Goal: Information Seeking & Learning: Learn about a topic

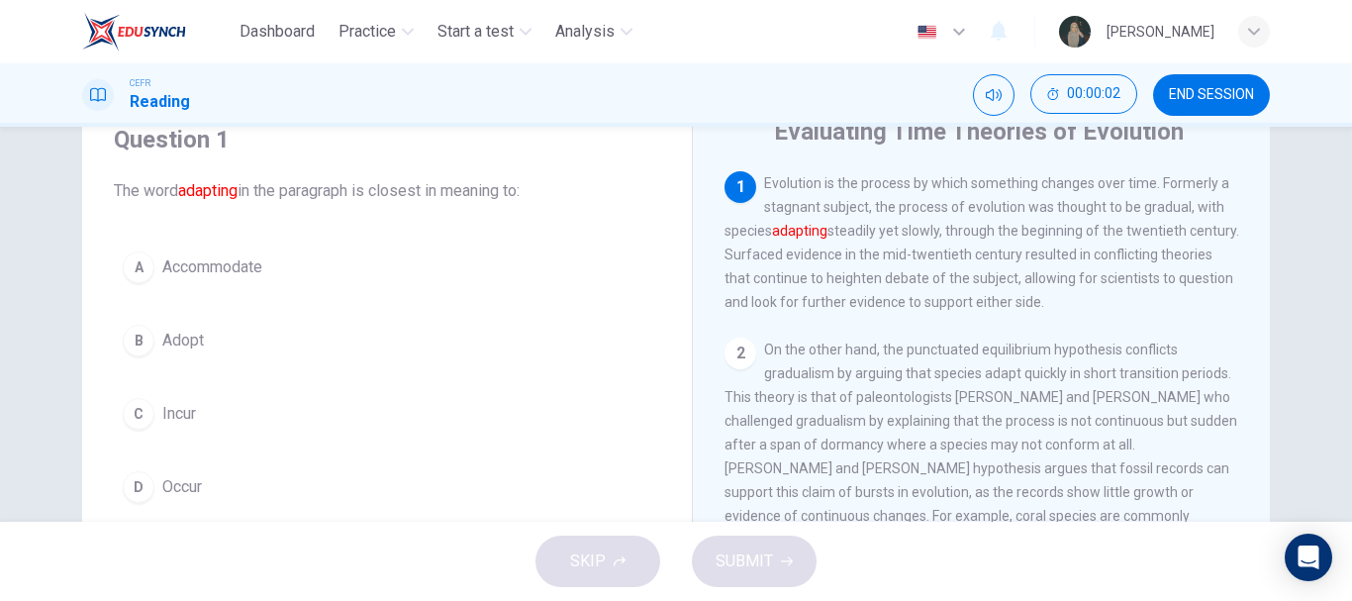
scroll to position [90, 0]
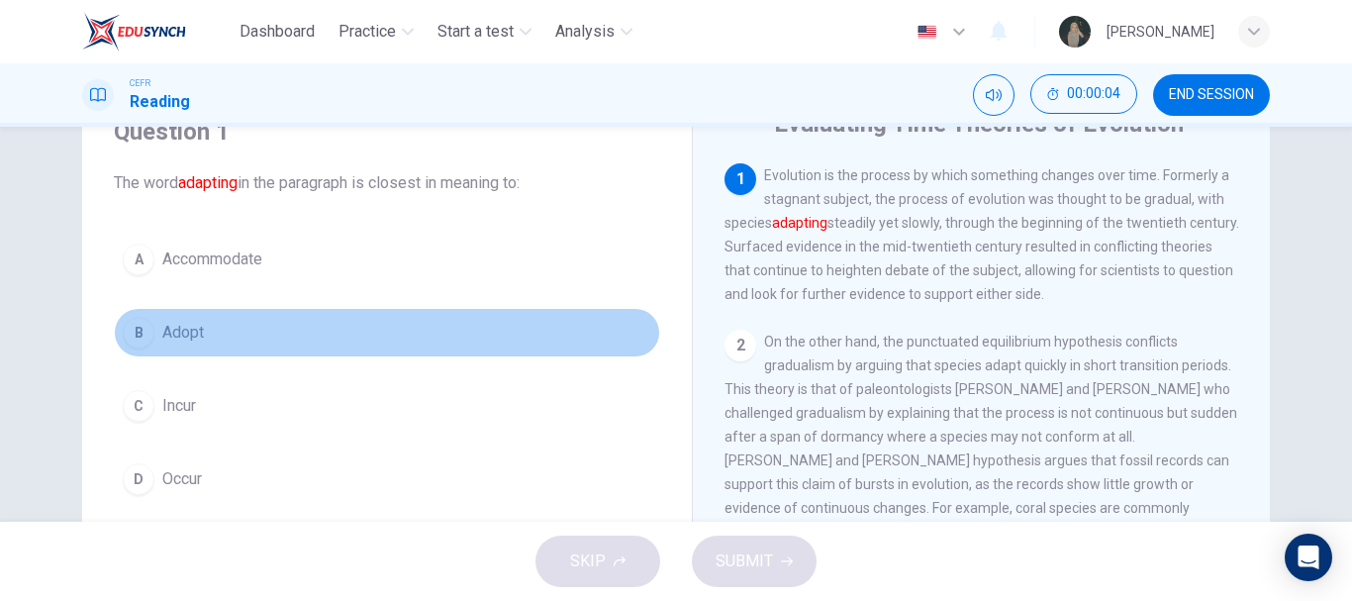
click at [197, 338] on span "Adopt" at bounding box center [183, 333] width 42 height 24
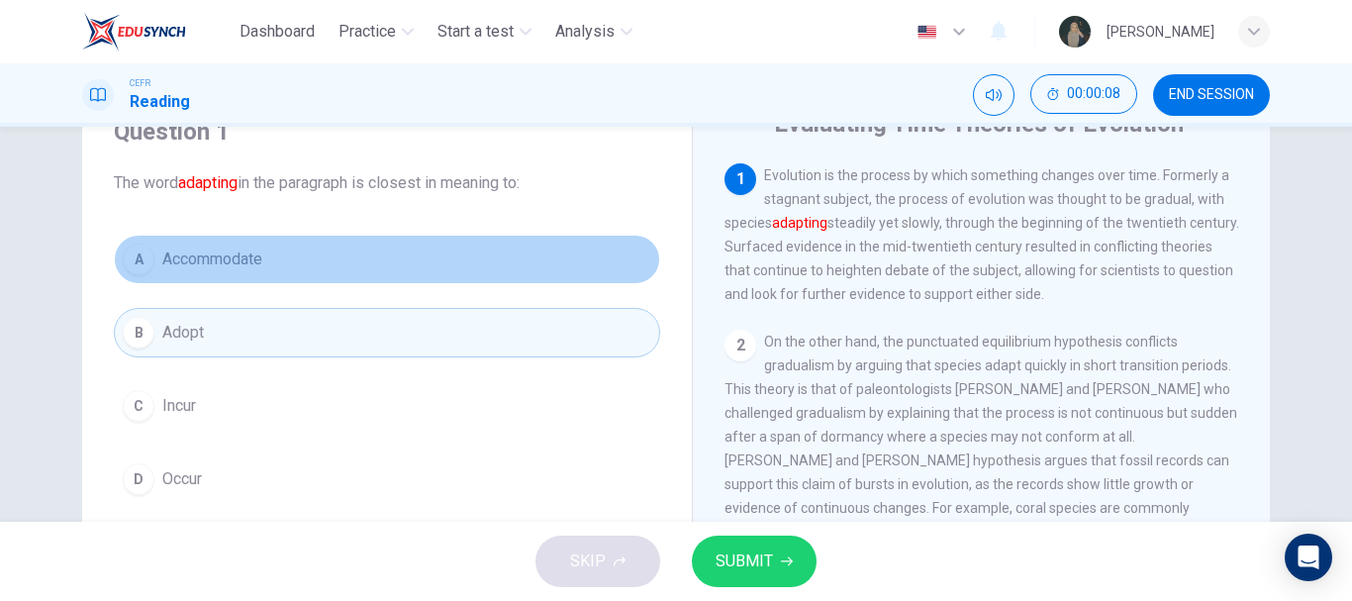
click at [288, 266] on button "A Accommodate" at bounding box center [387, 259] width 546 height 49
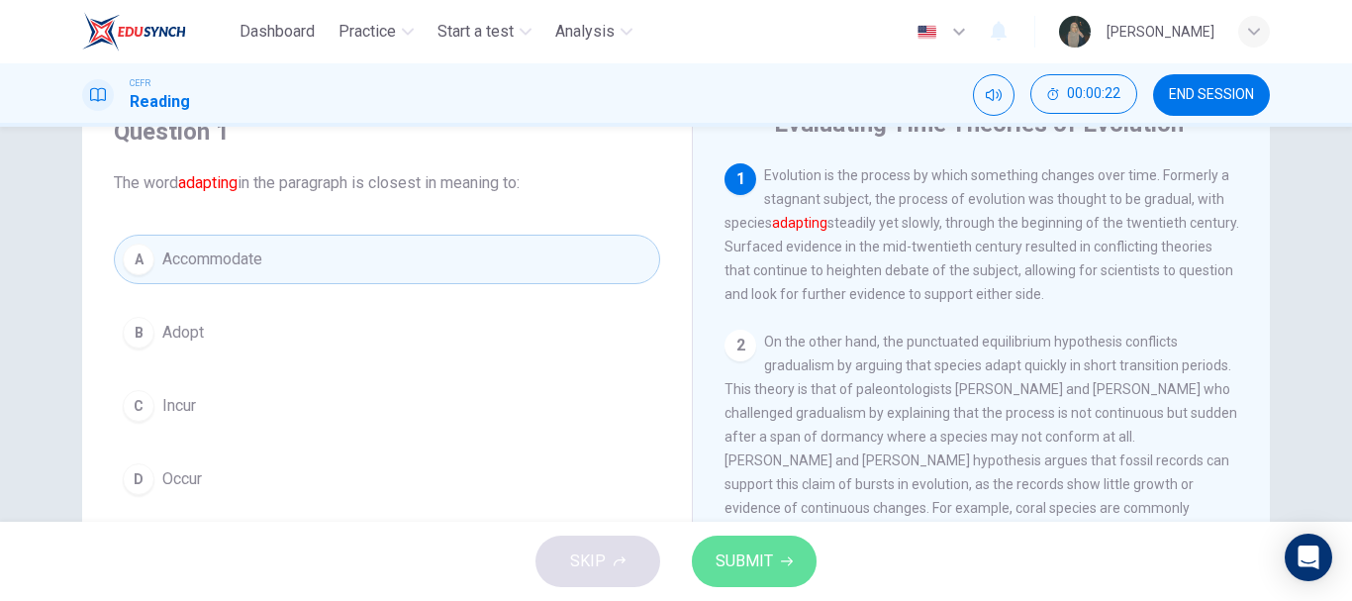
click at [735, 566] on span "SUBMIT" at bounding box center [744, 561] width 57 height 28
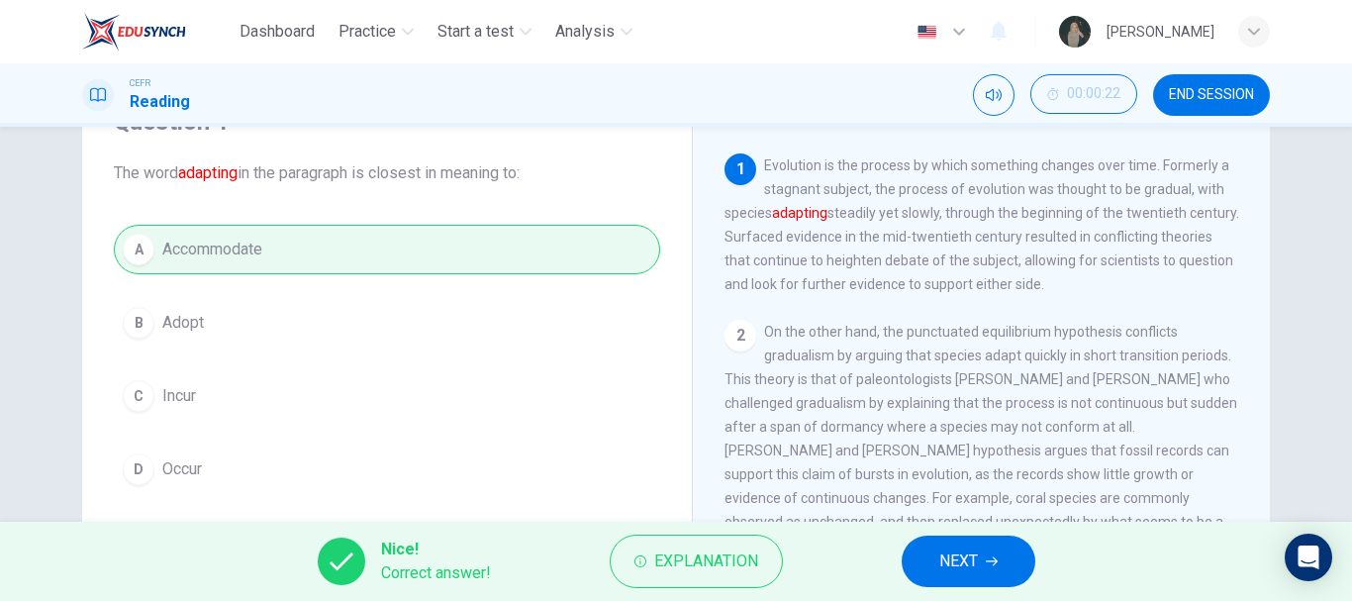
scroll to position [95, 0]
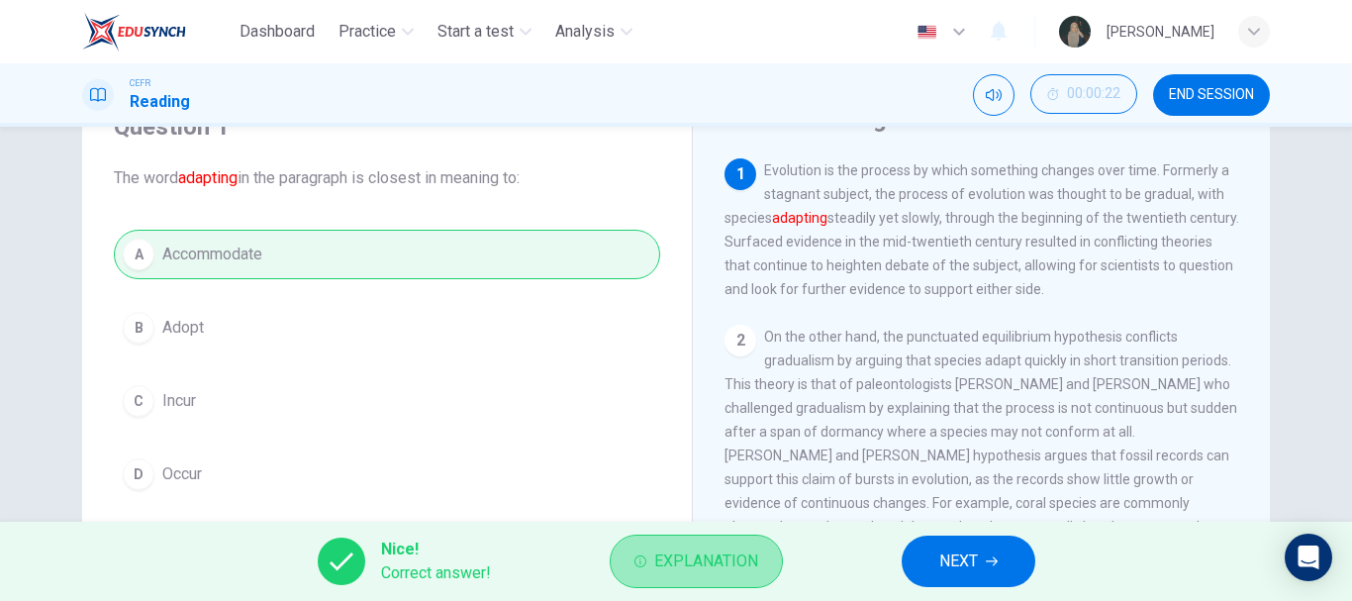
click at [705, 568] on span "Explanation" at bounding box center [706, 561] width 104 height 28
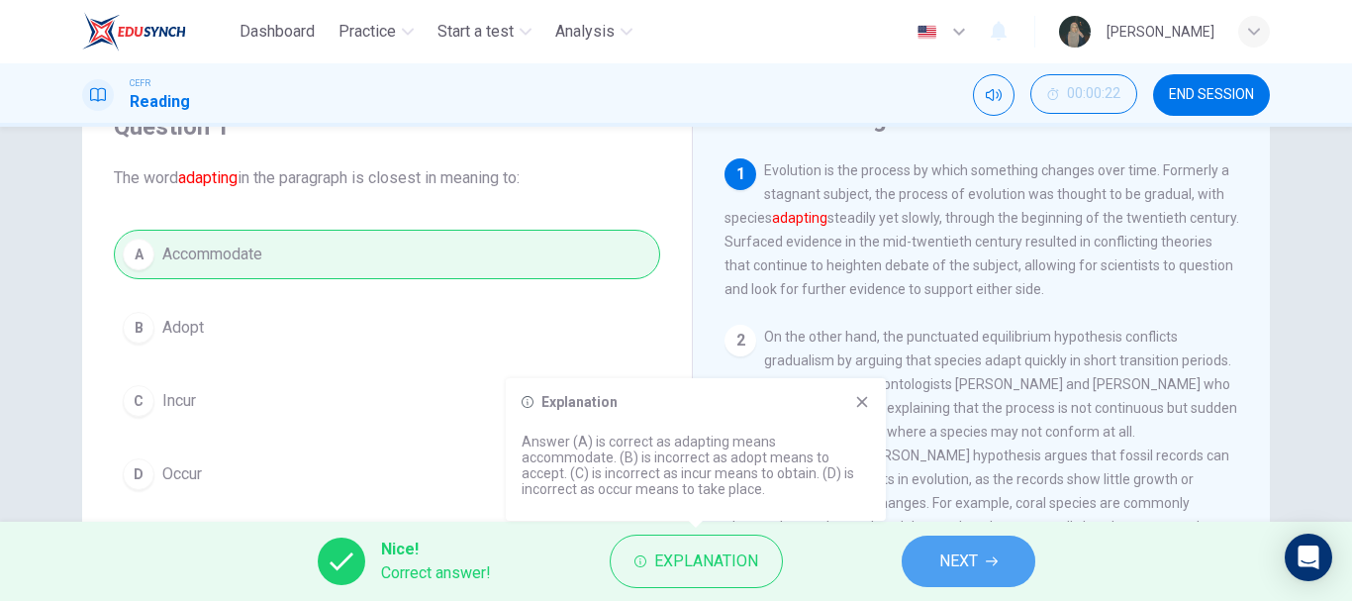
click at [953, 571] on span "NEXT" at bounding box center [958, 561] width 39 height 28
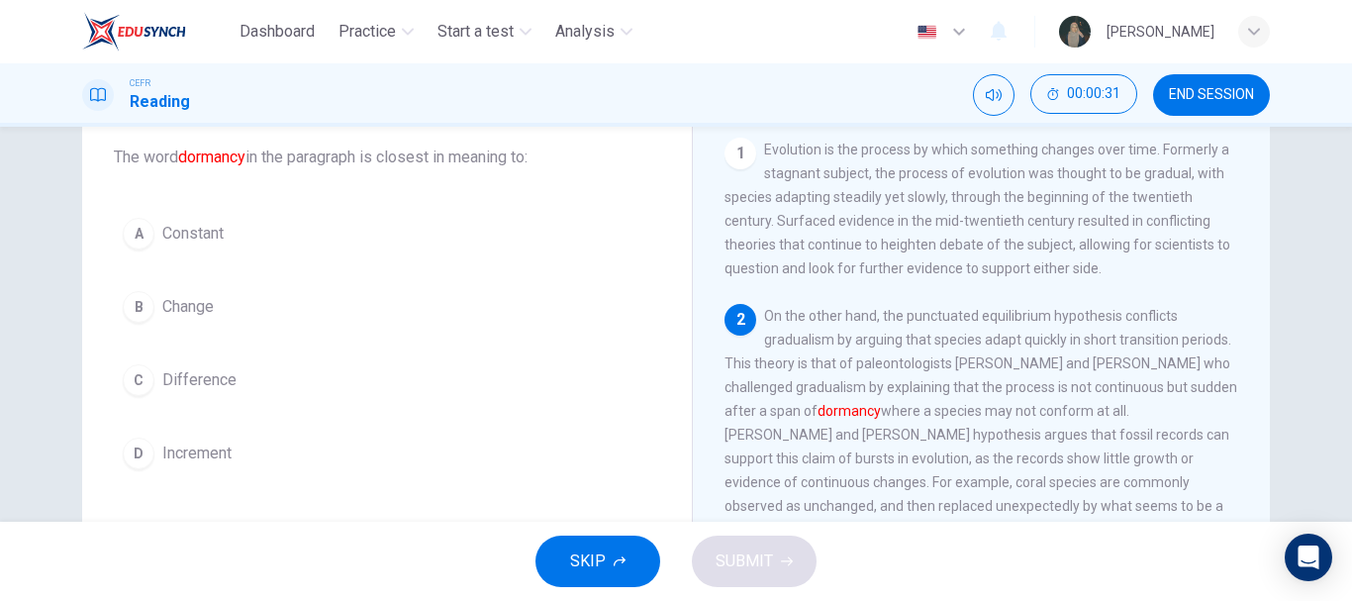
scroll to position [117, 0]
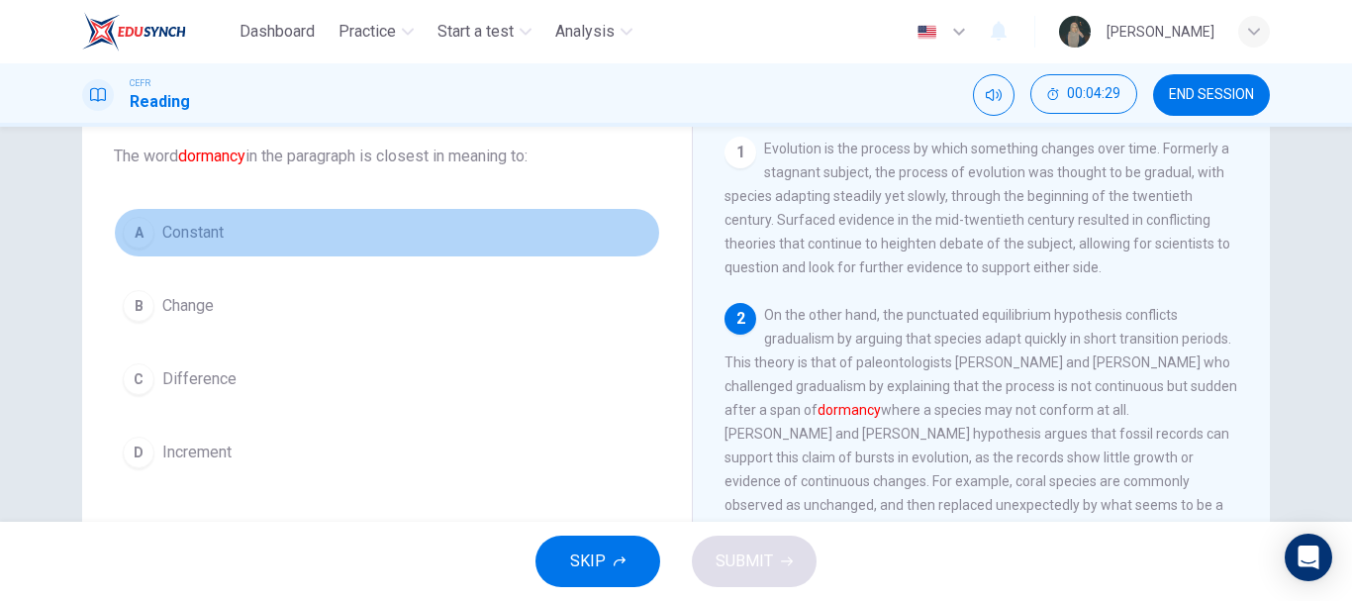
click at [241, 218] on button "A Constant" at bounding box center [387, 232] width 546 height 49
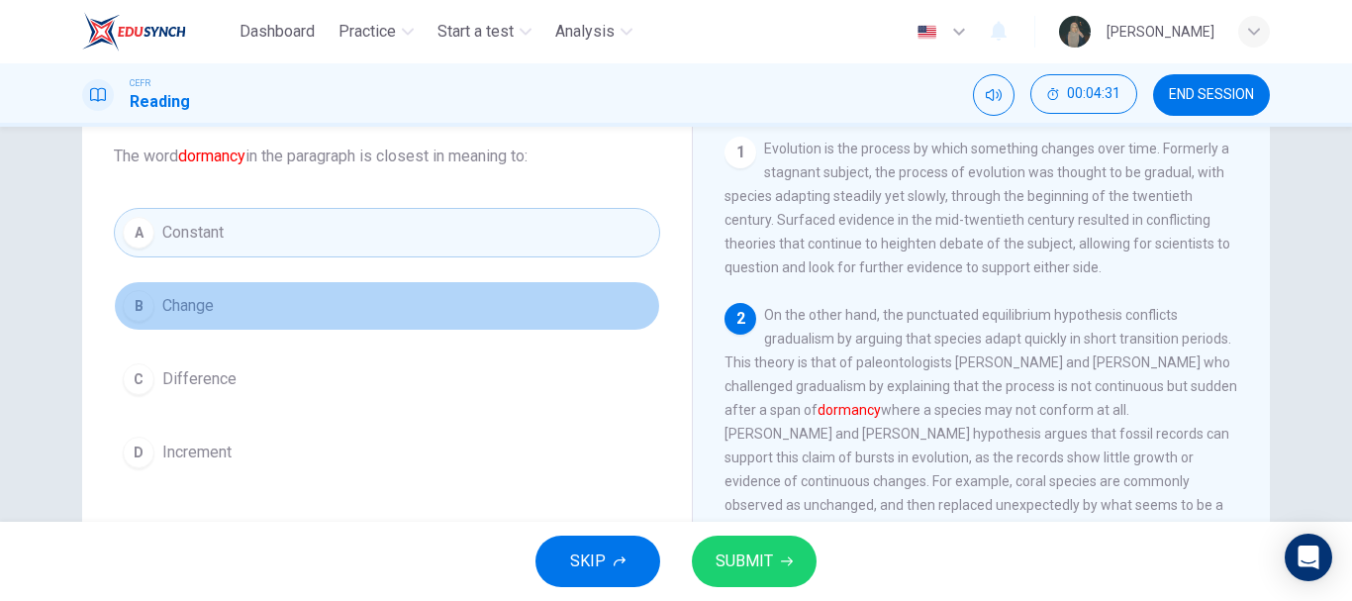
click at [241, 291] on button "B Change" at bounding box center [387, 305] width 546 height 49
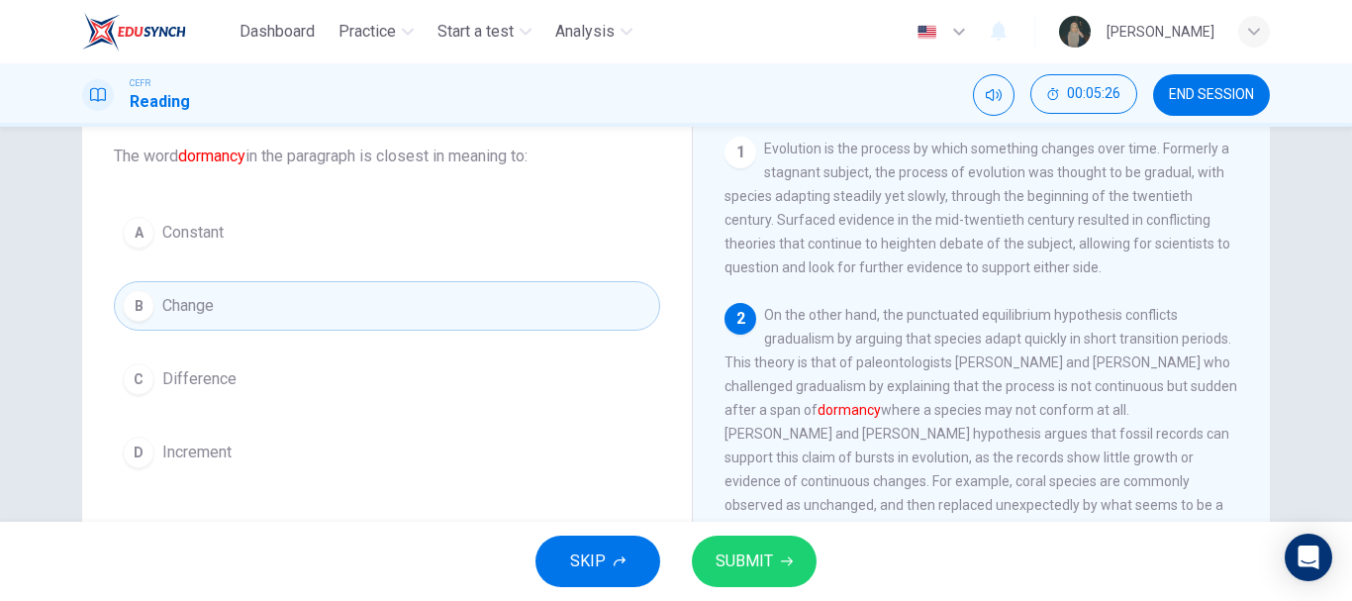
drag, startPoint x: 326, startPoint y: 2, endPoint x: 356, endPoint y: -120, distance: 125.5
click at [356, 0] on html "Dashboard Practice Start a test Analysis English en ​ NURFARISHA BALQIS BINTI M…" at bounding box center [676, 300] width 1352 height 601
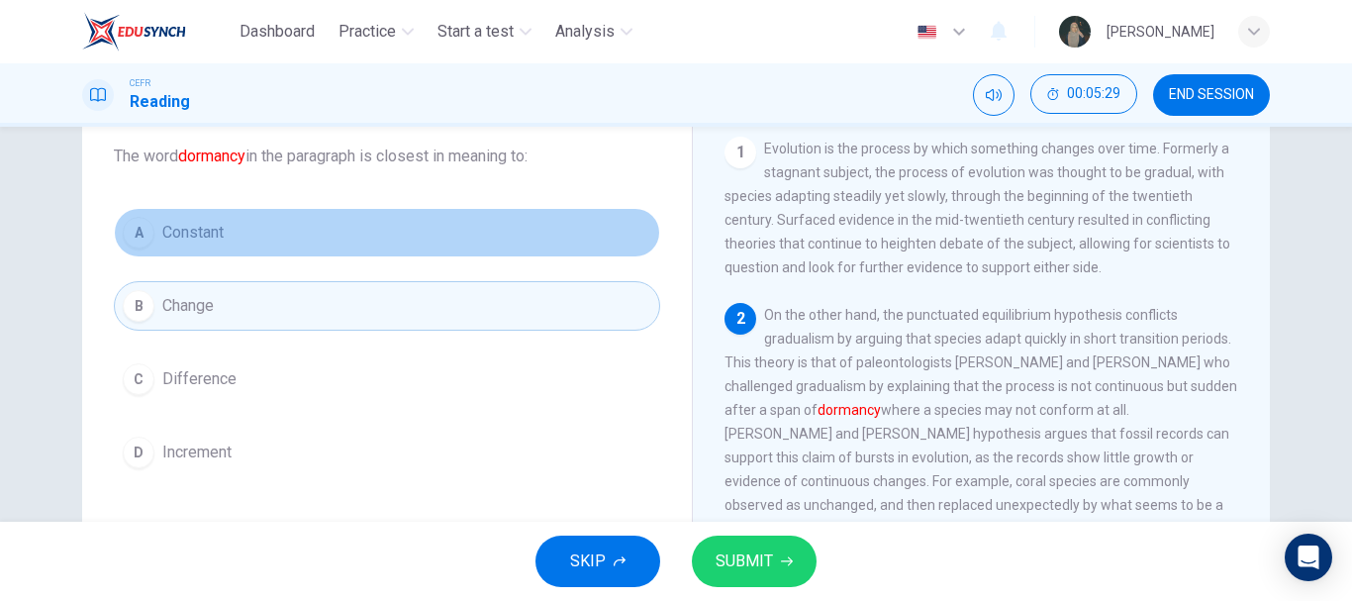
click at [339, 241] on button "A Constant" at bounding box center [387, 232] width 546 height 49
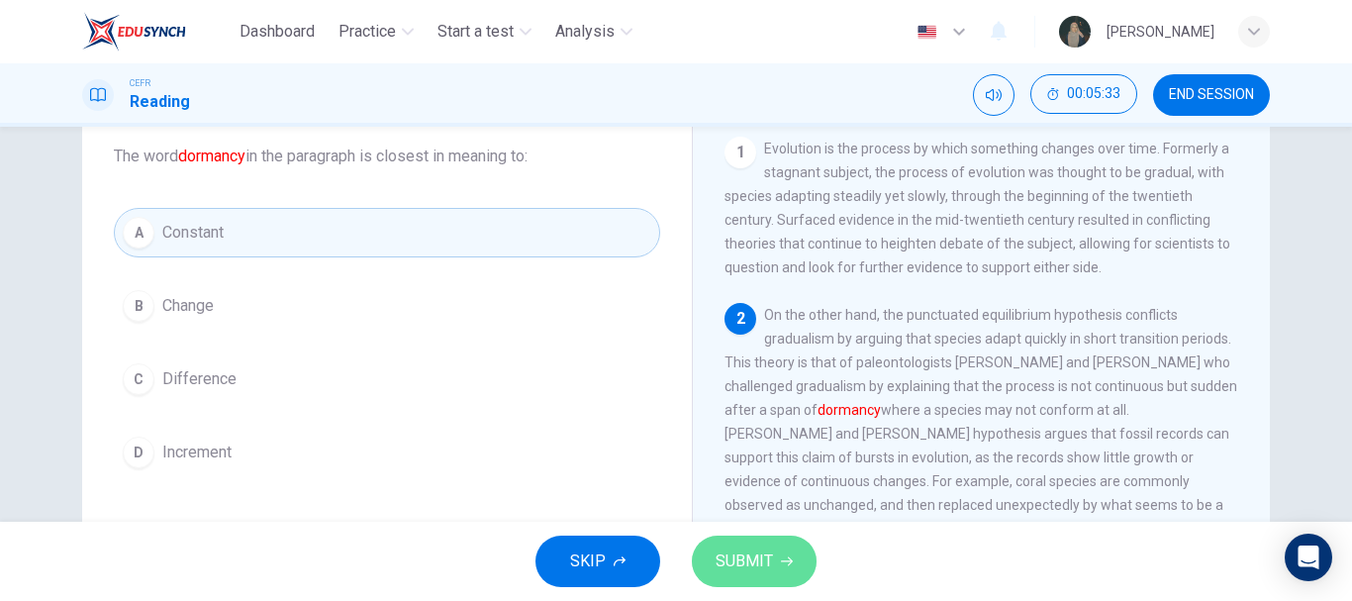
click at [736, 561] on span "SUBMIT" at bounding box center [744, 561] width 57 height 28
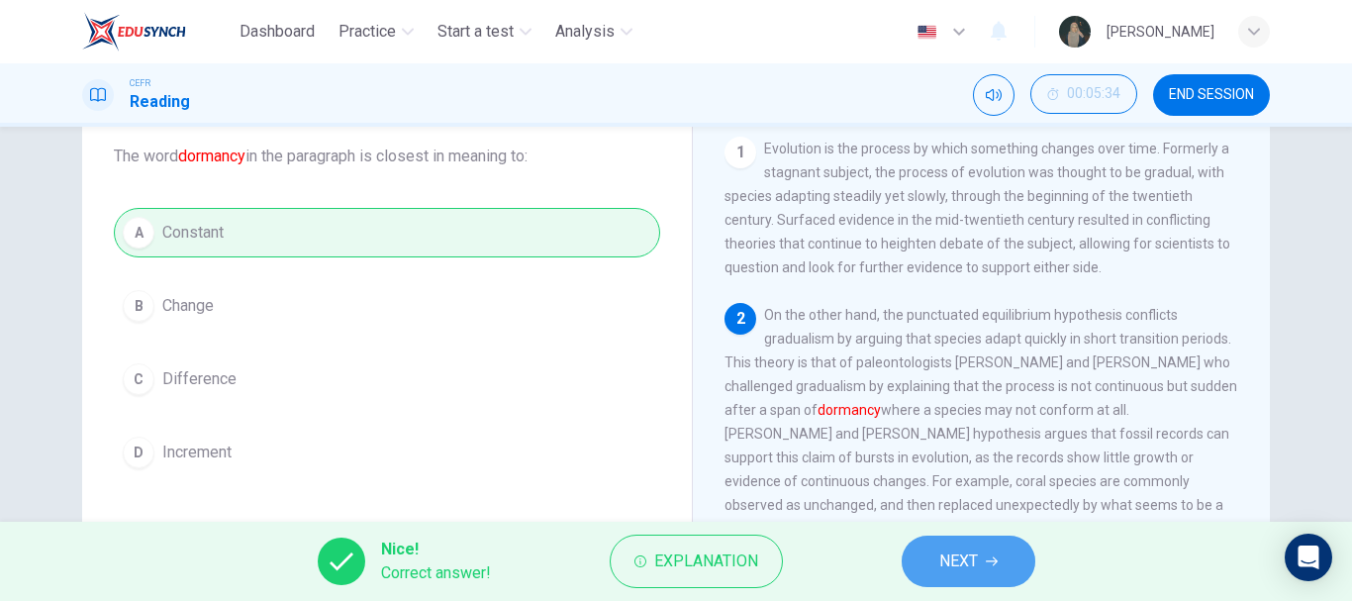
click at [974, 561] on span "NEXT" at bounding box center [958, 561] width 39 height 28
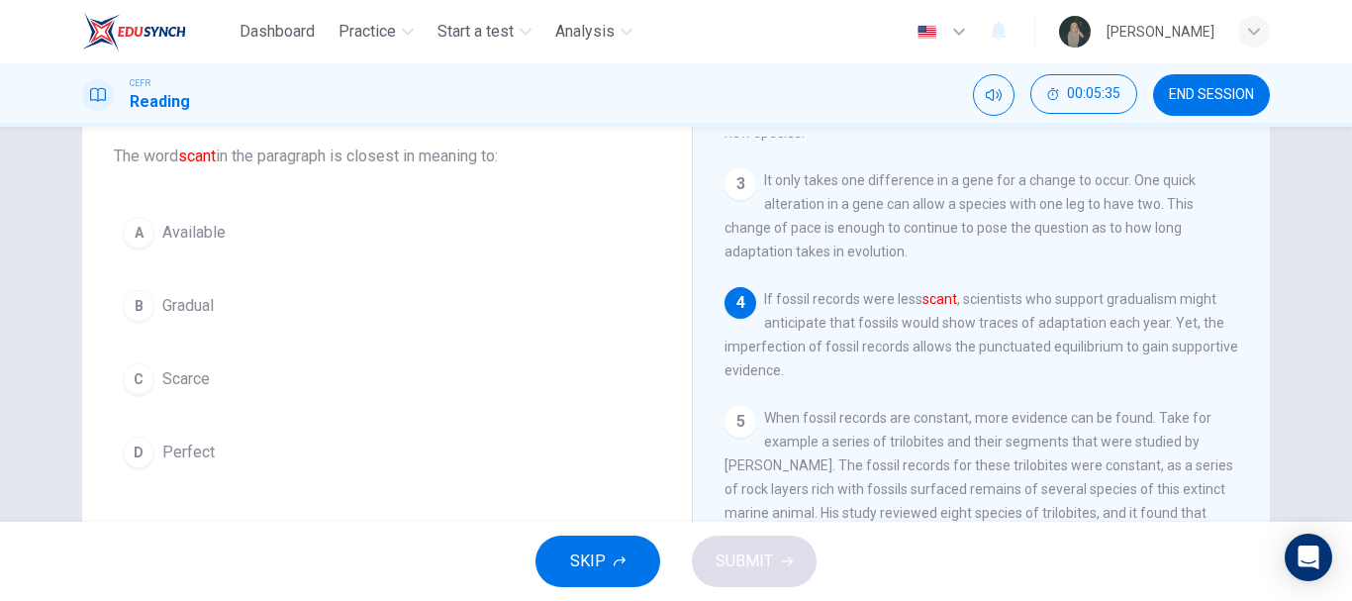
scroll to position [397, 0]
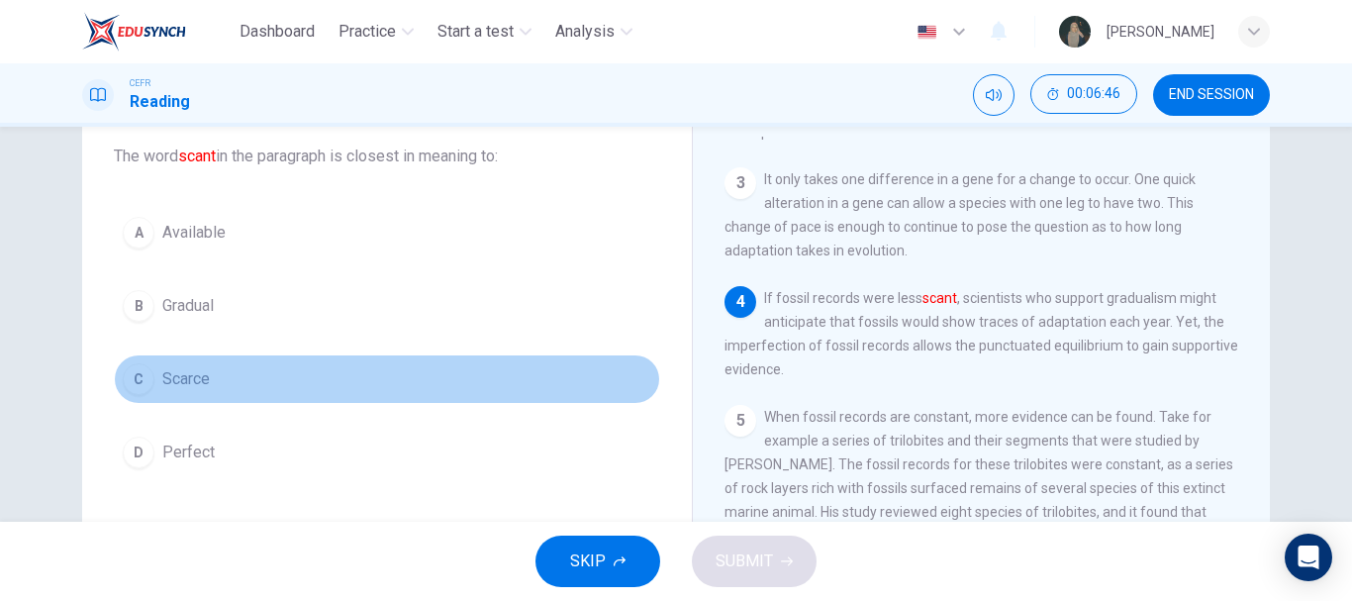
click at [195, 381] on span "Scarce" at bounding box center [186, 379] width 48 height 24
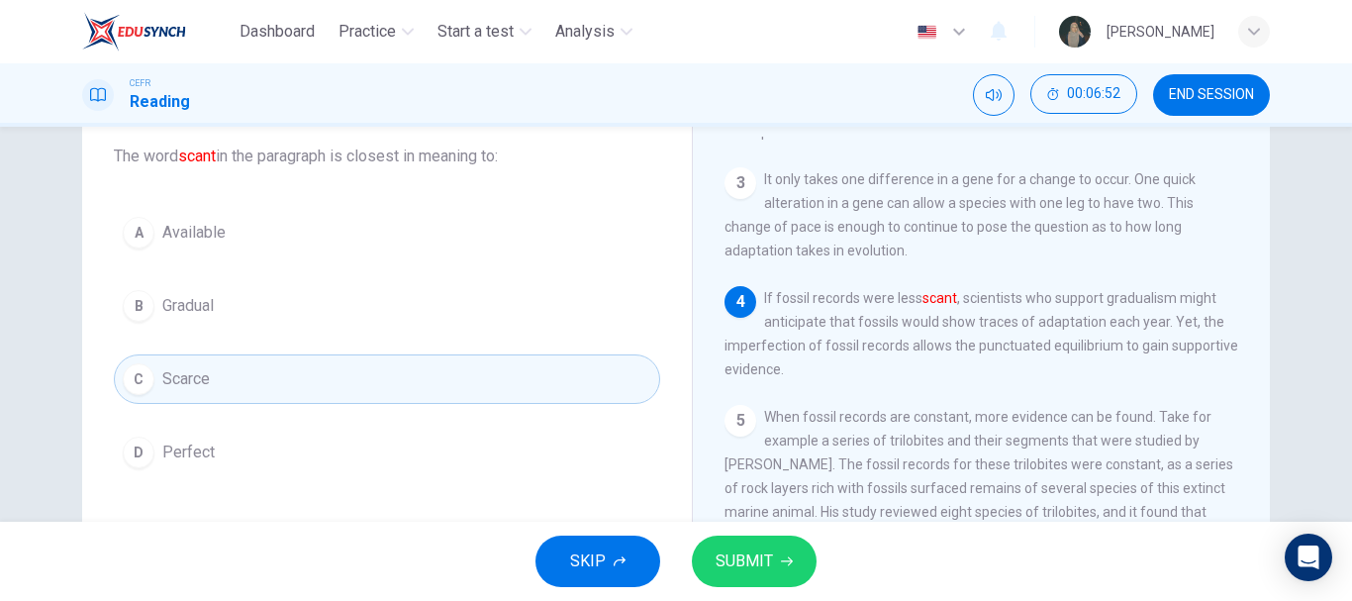
click at [793, 547] on button "SUBMIT" at bounding box center [754, 560] width 125 height 51
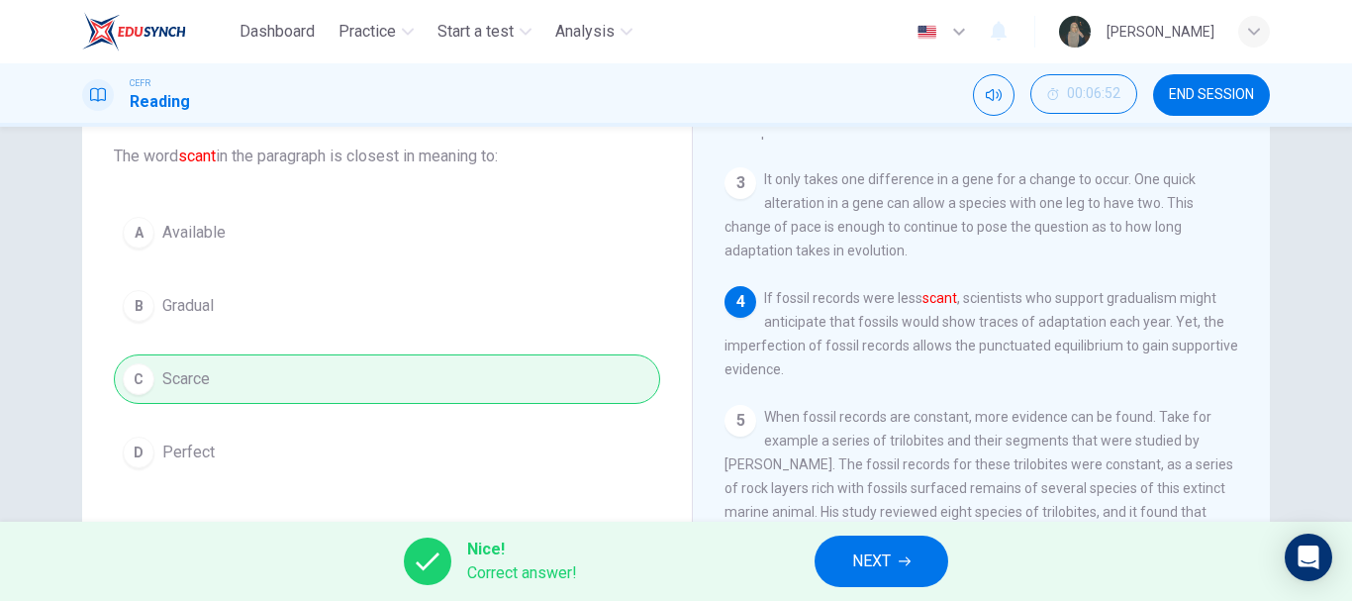
click at [900, 566] on icon "button" at bounding box center [905, 561] width 12 height 12
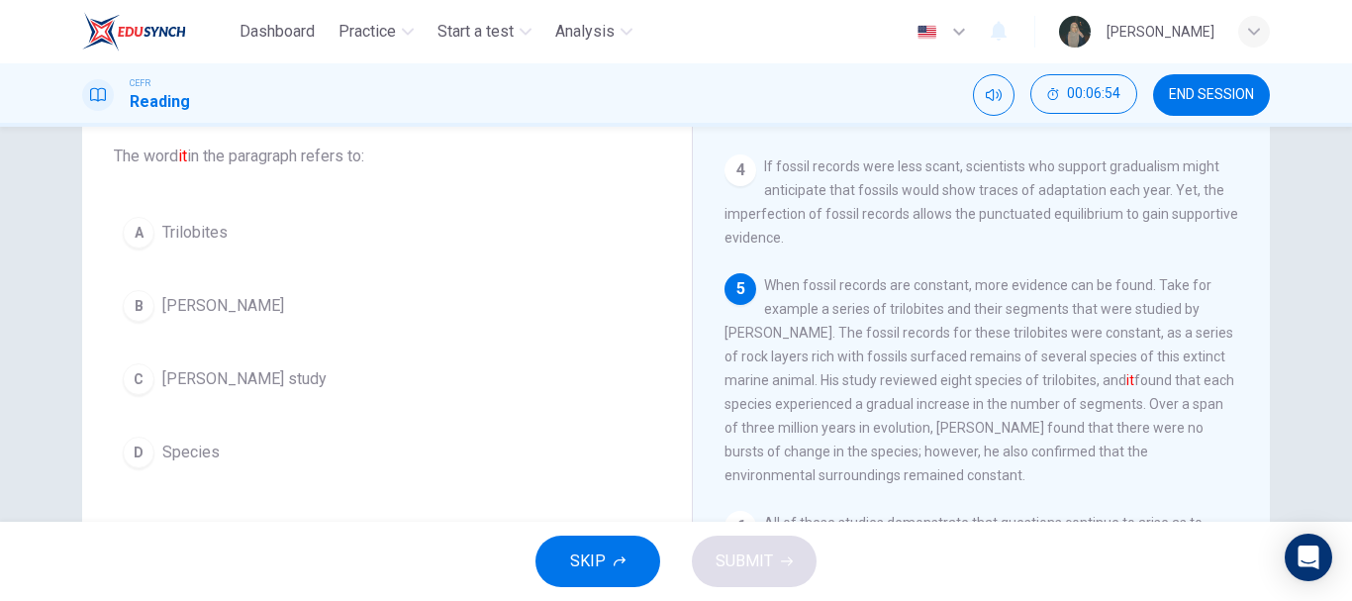
scroll to position [545, 0]
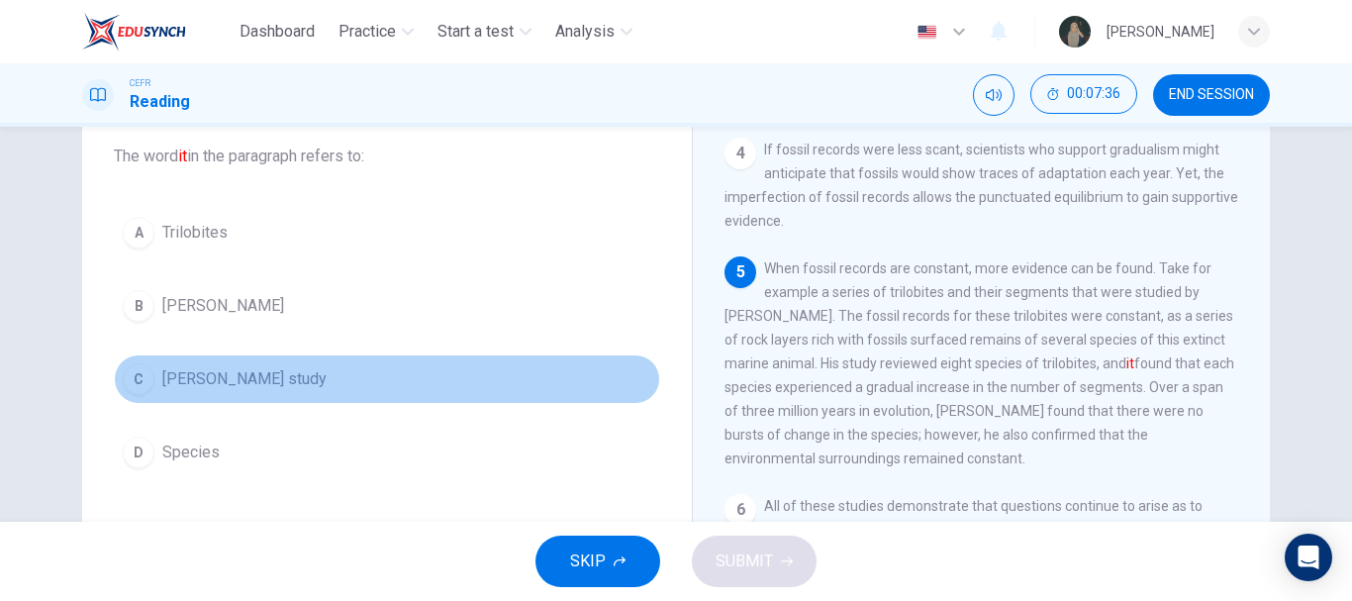
click at [236, 381] on span "Sheldon's study" at bounding box center [244, 379] width 164 height 24
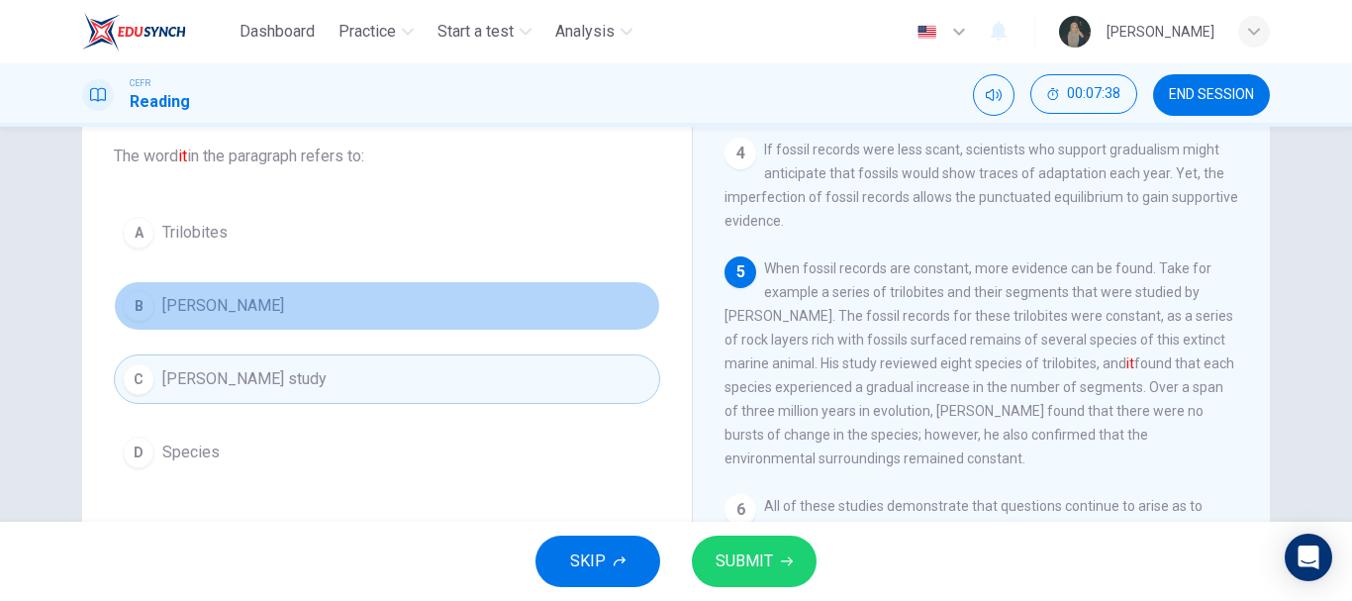
click at [247, 317] on span "Peter Sheldon" at bounding box center [223, 306] width 122 height 24
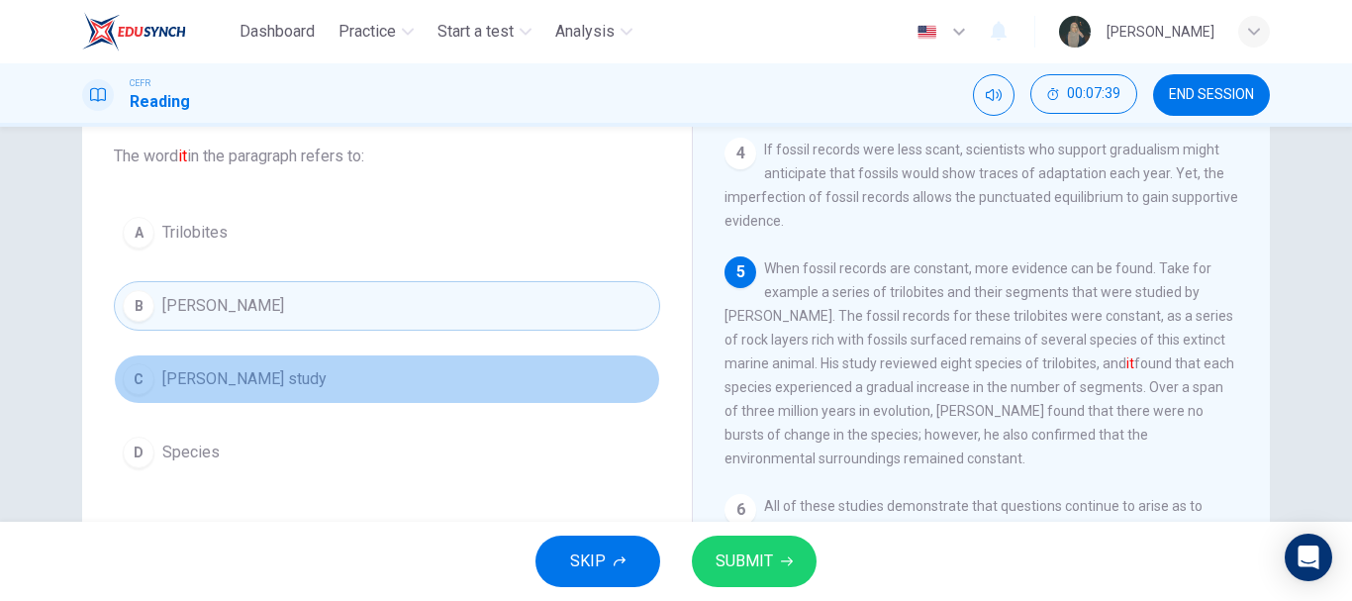
click at [244, 377] on span "Sheldon's study" at bounding box center [244, 379] width 164 height 24
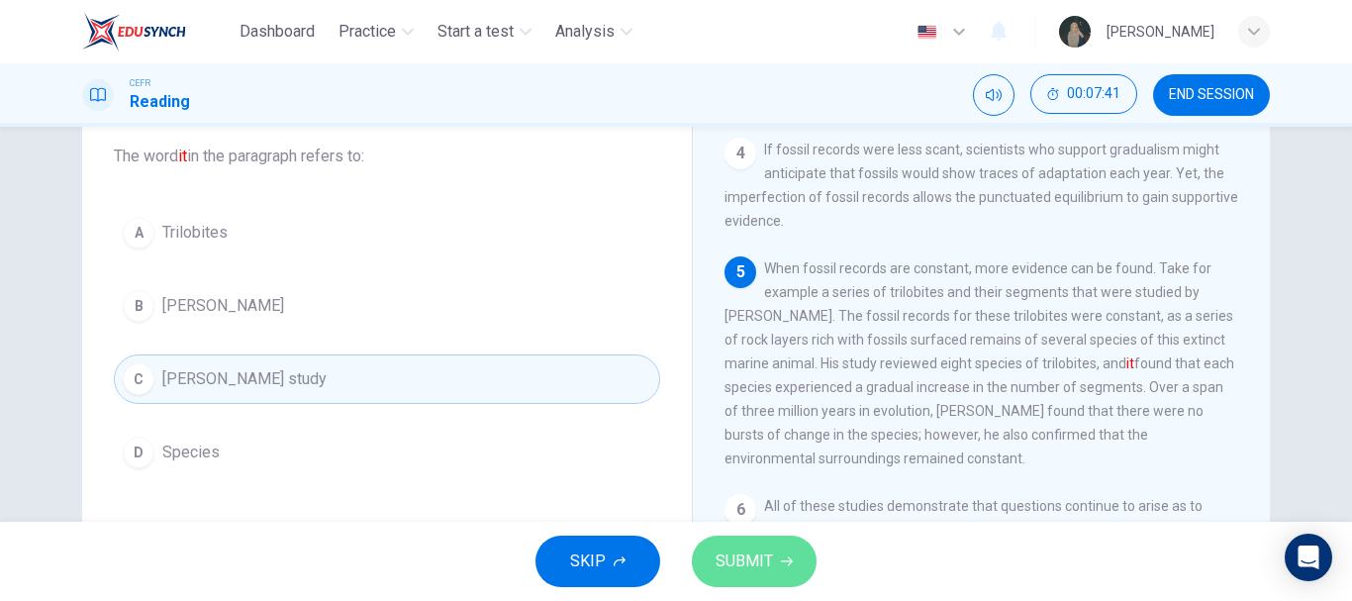
click at [749, 554] on span "SUBMIT" at bounding box center [744, 561] width 57 height 28
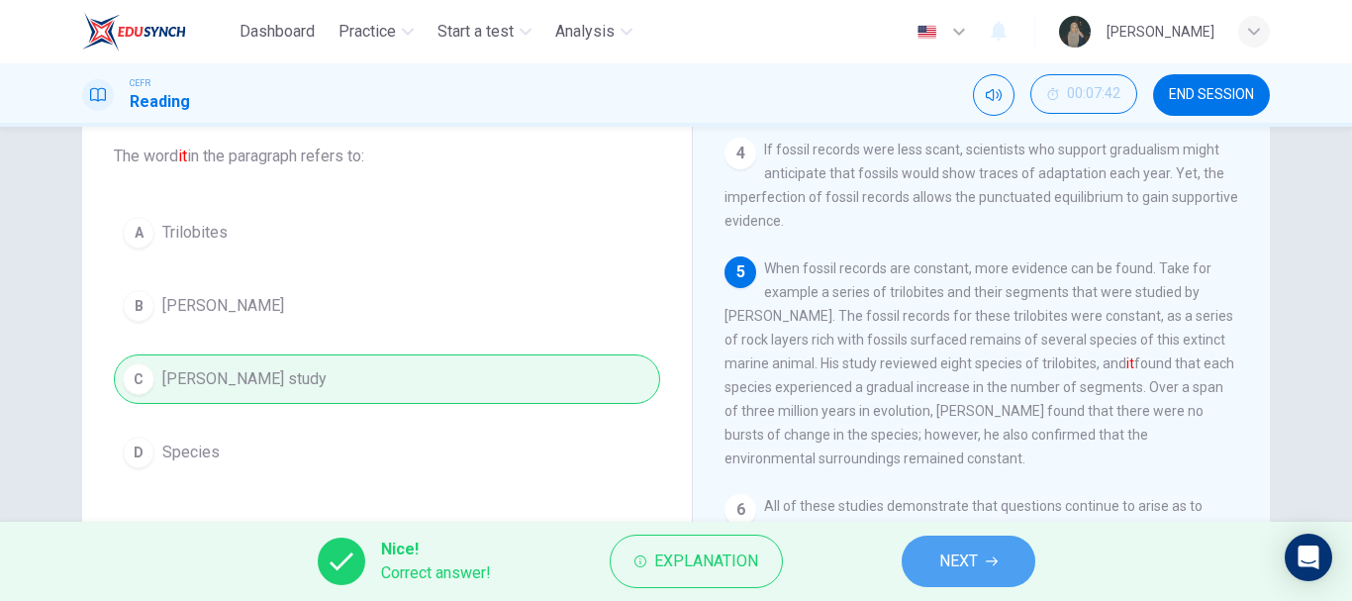
click at [923, 569] on button "NEXT" at bounding box center [969, 560] width 134 height 51
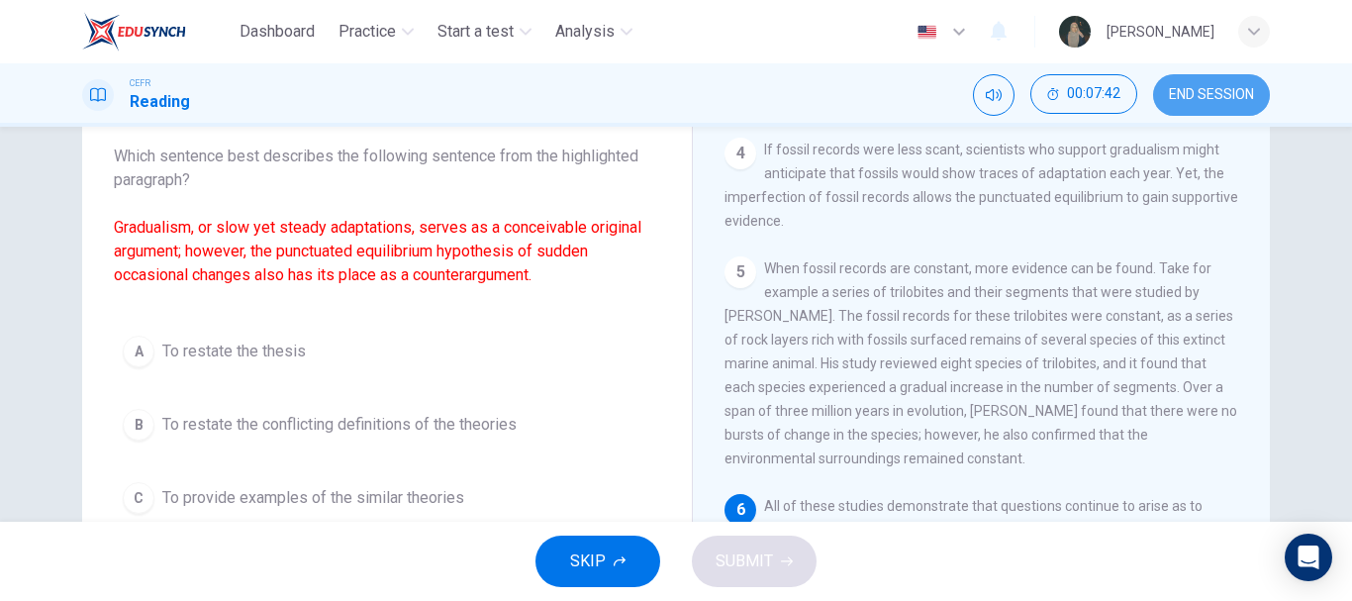
click at [1219, 91] on span "END SESSION" at bounding box center [1211, 95] width 85 height 16
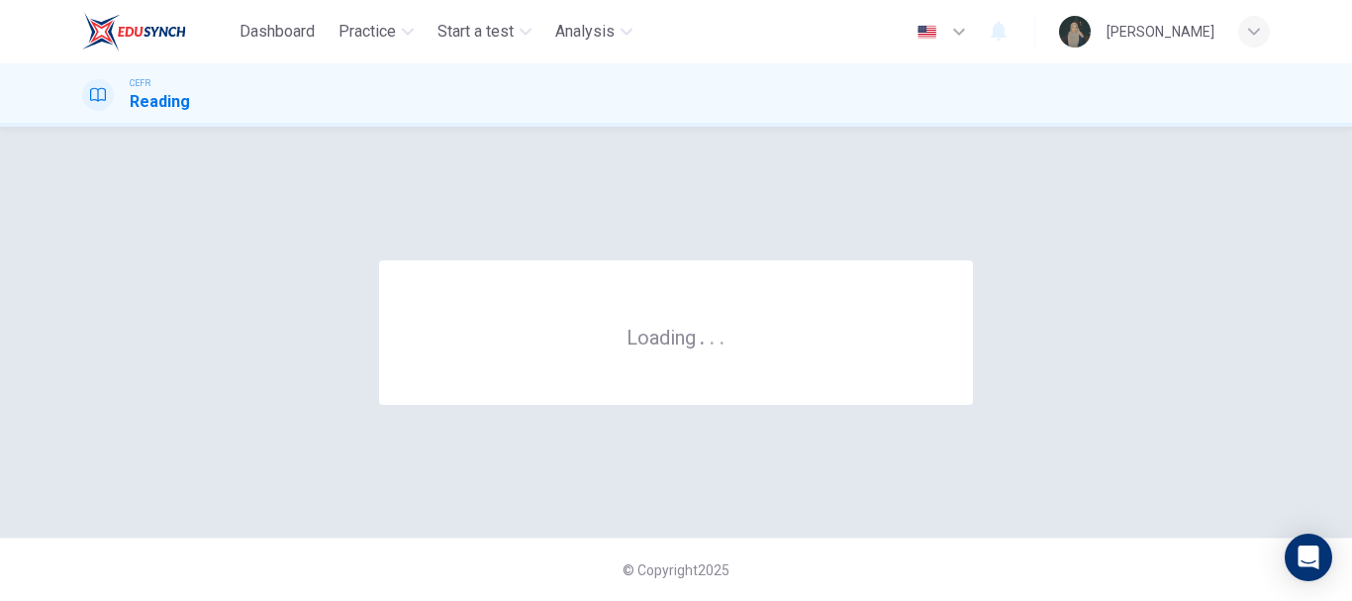
scroll to position [0, 0]
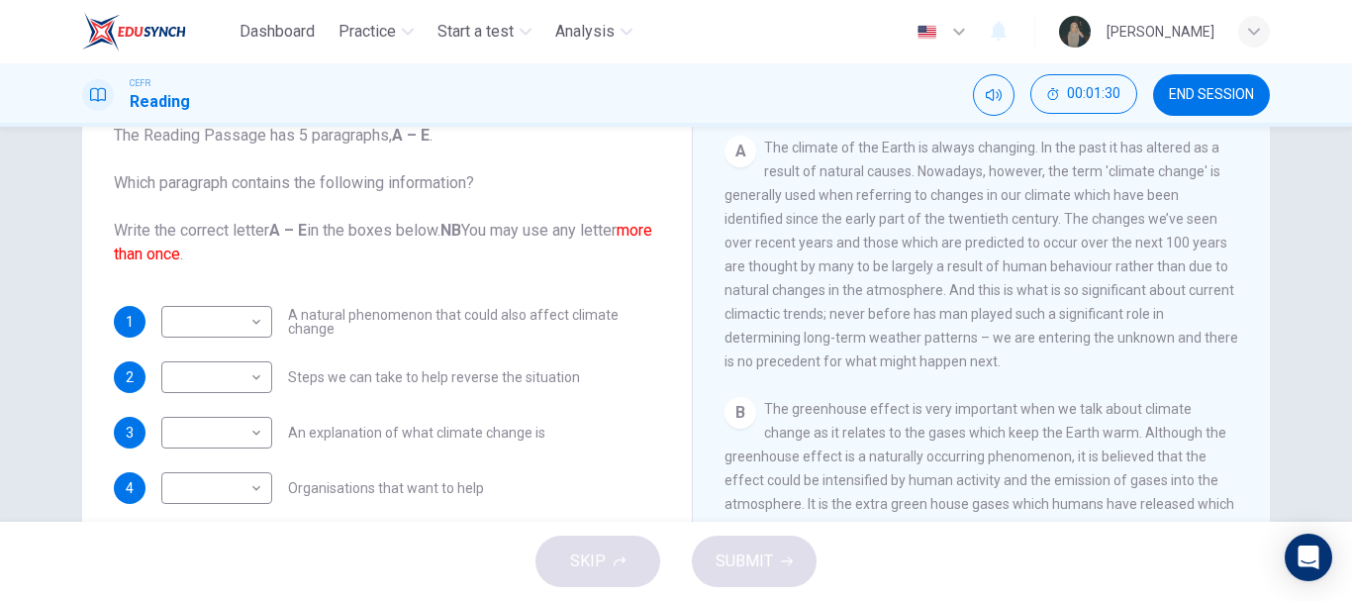
scroll to position [396, 0]
click at [1188, 100] on span "END SESSION" at bounding box center [1211, 95] width 85 height 16
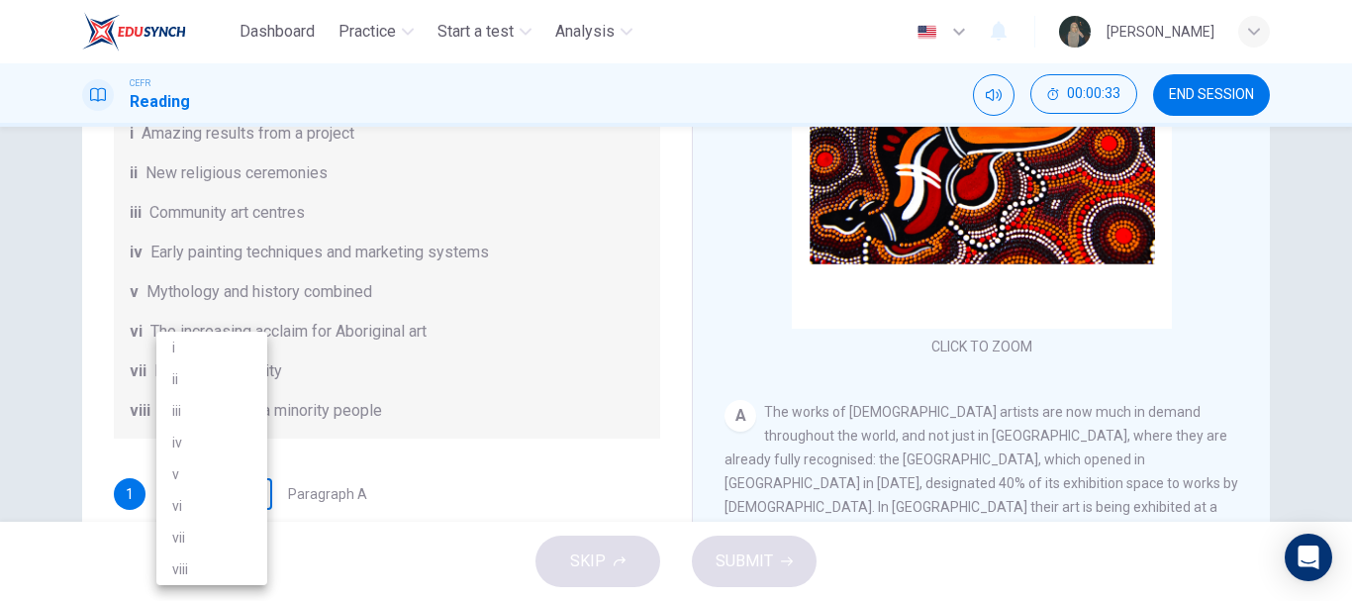
scroll to position [271, 0]
click at [243, 481] on body "Dashboard Practice Start a test Analysis English en ​ NURFARISHA BALQIS BINTI M…" at bounding box center [676, 300] width 1352 height 601
click at [230, 505] on li "vi" at bounding box center [211, 506] width 111 height 32
type input "vi"
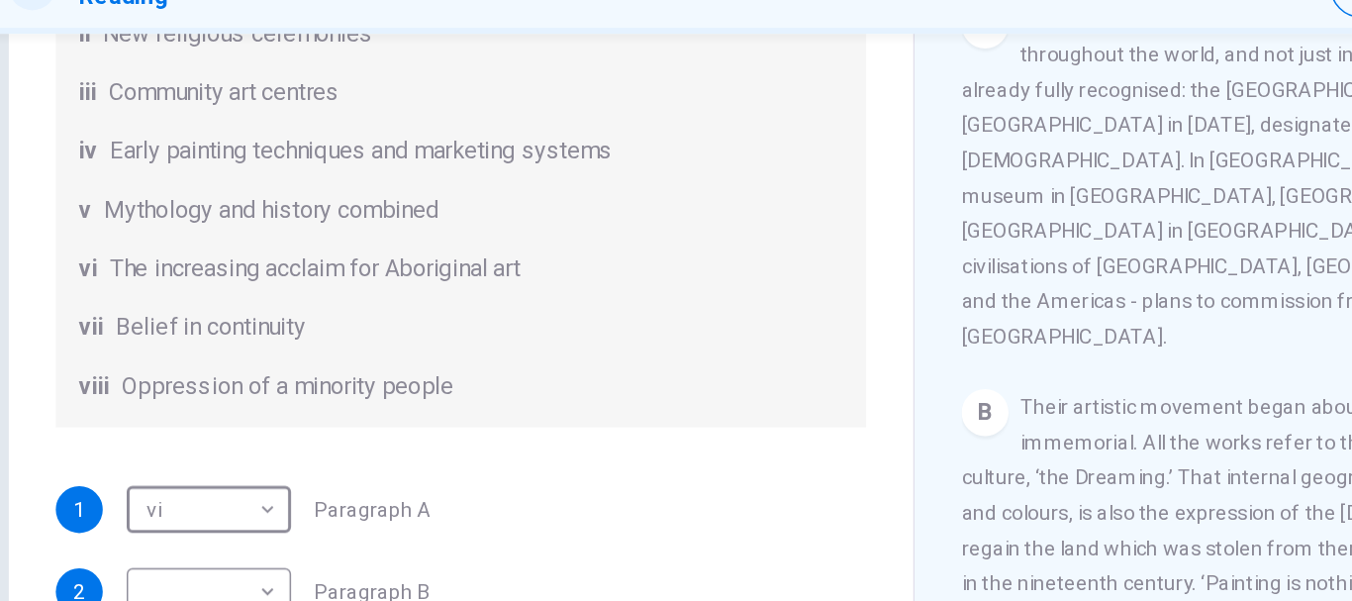
scroll to position [349, 0]
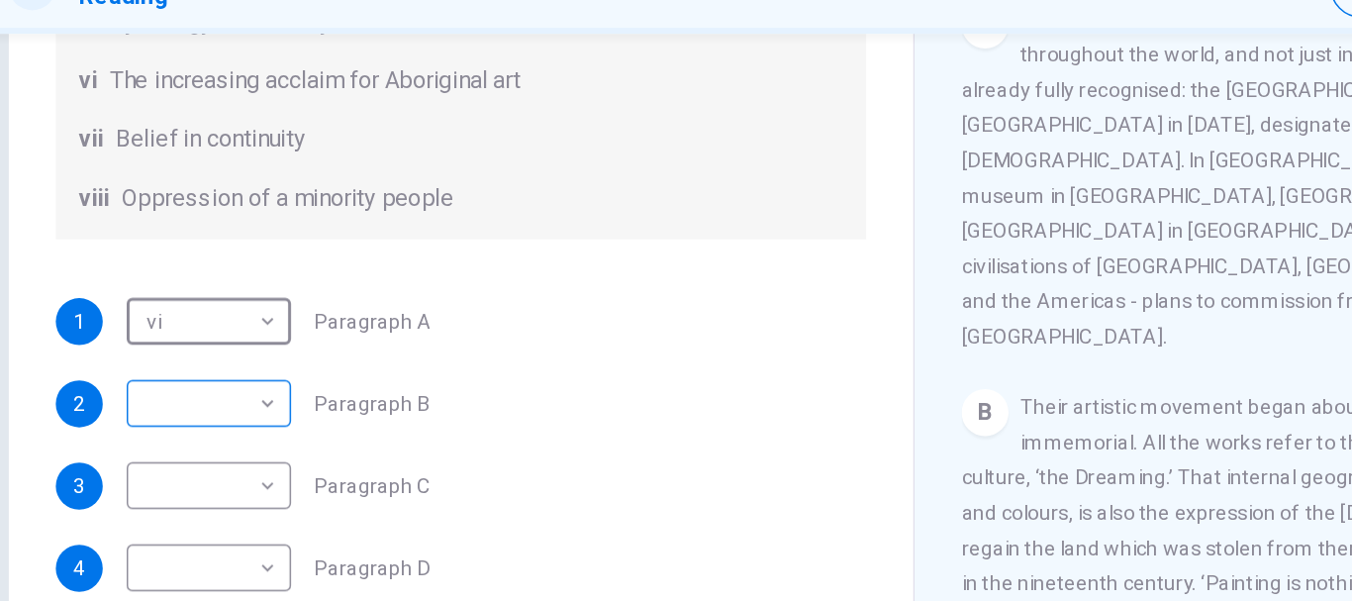
click at [226, 276] on body "Dashboard Practice Start a test Analysis English en ​ NURFARISHA BALQIS BINTI M…" at bounding box center [676, 300] width 1352 height 601
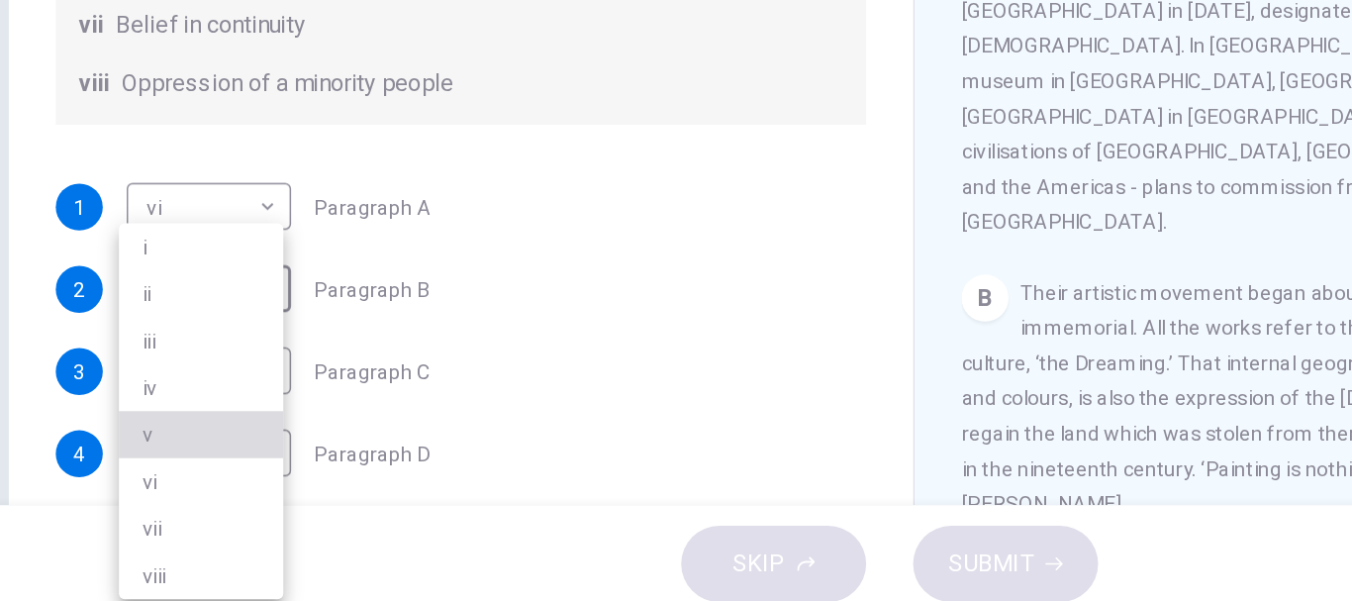
click at [190, 471] on li "v" at bounding box center [211, 474] width 111 height 32
type input "v"
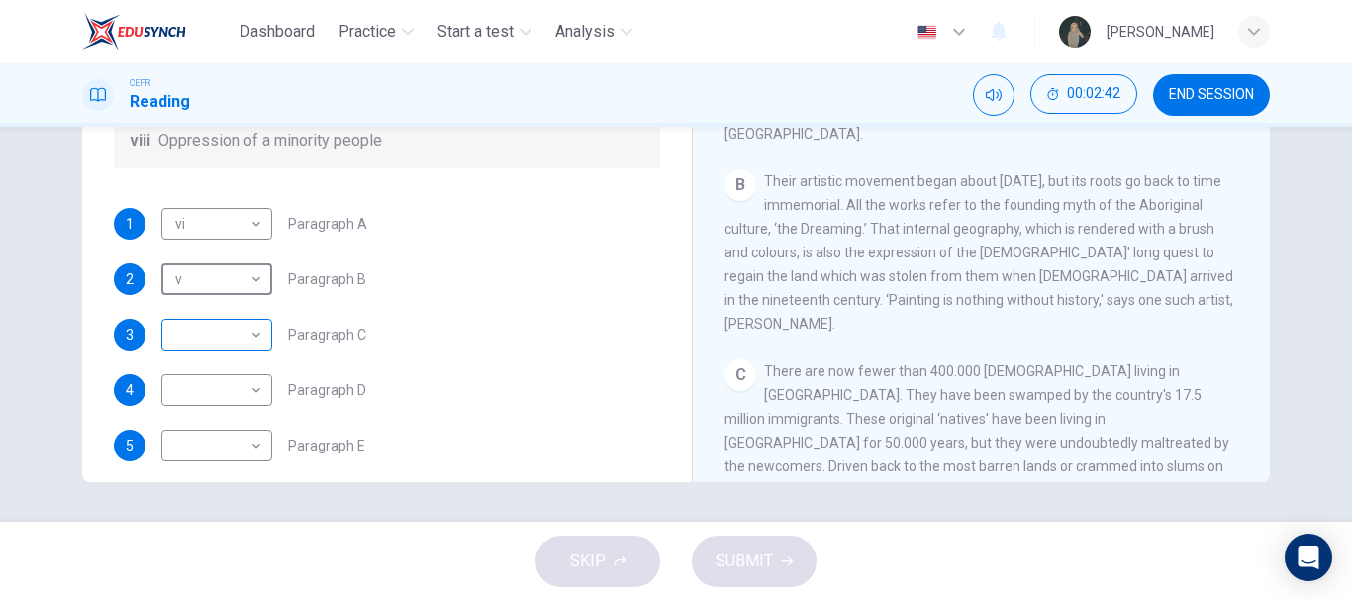
scroll to position [277, 0]
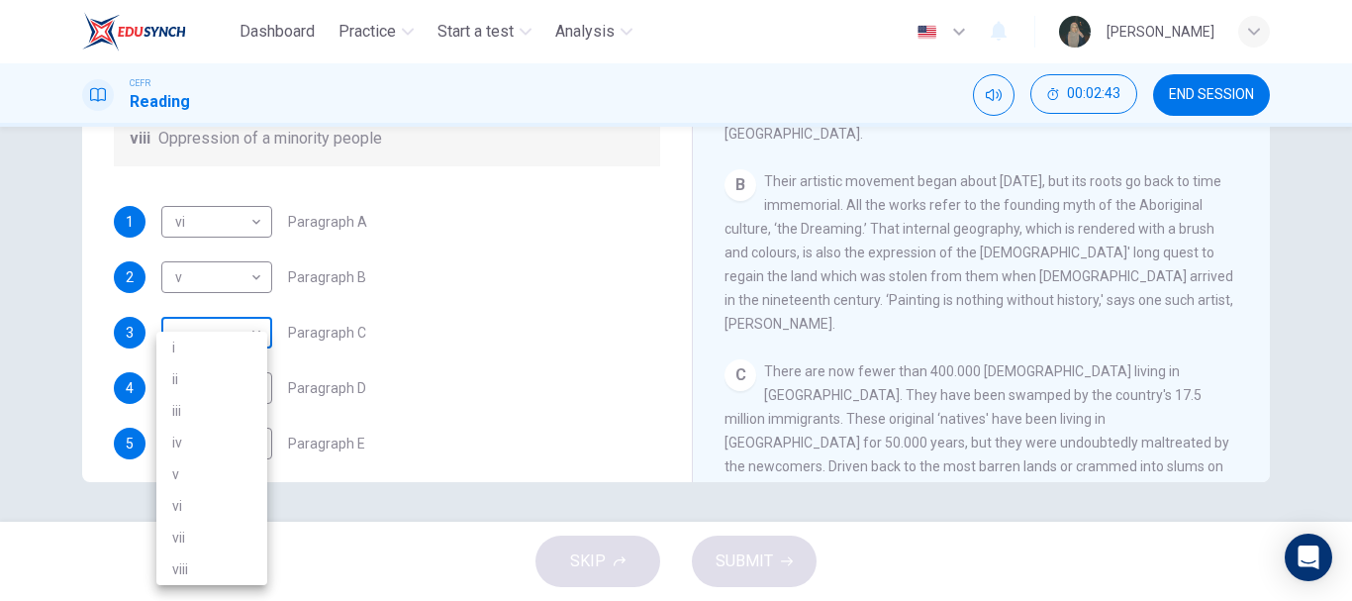
click at [248, 313] on body "Dashboard Practice Start a test Analysis English en ​ NURFARISHA BALQIS BINTI M…" at bounding box center [676, 300] width 1352 height 601
click at [221, 560] on li "viii" at bounding box center [211, 569] width 111 height 32
type input "viii"
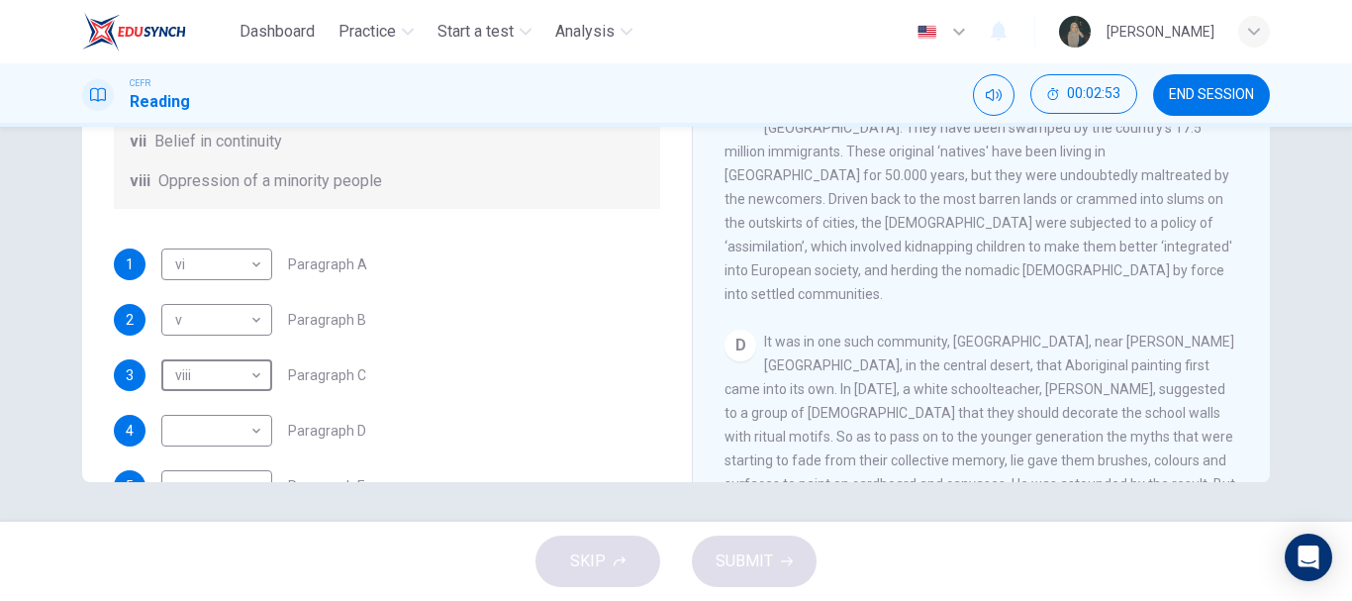
scroll to position [656, 0]
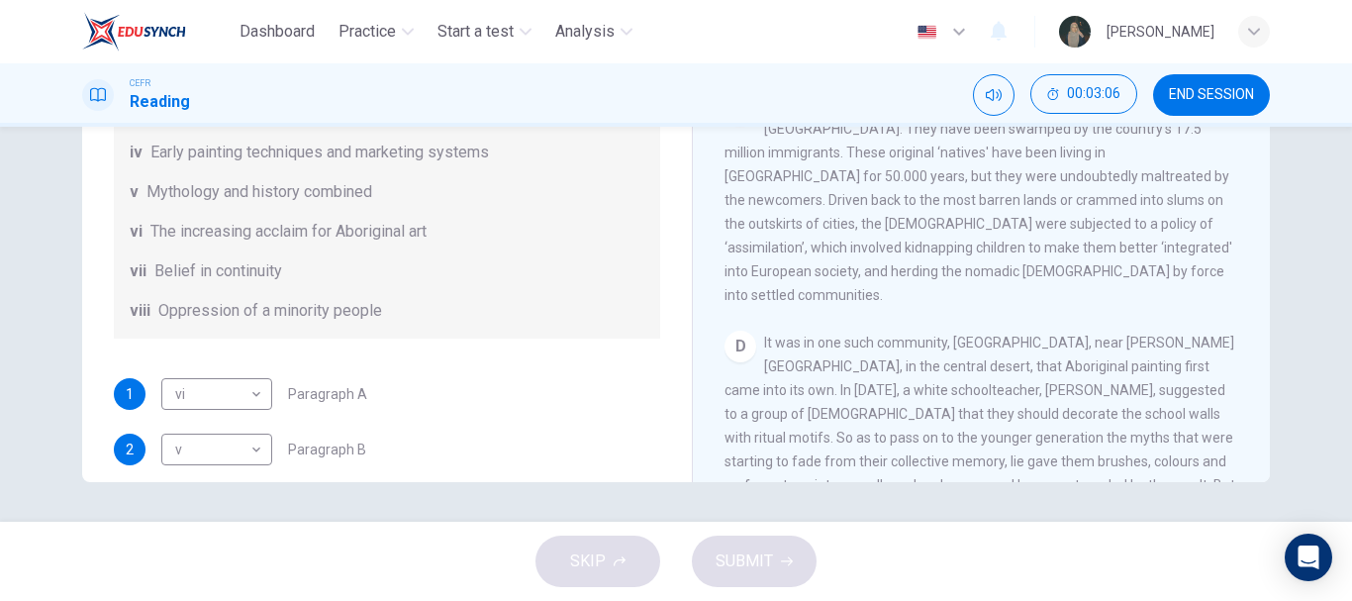
click at [569, 319] on div "viii Oppression of a minority people" at bounding box center [387, 311] width 515 height 24
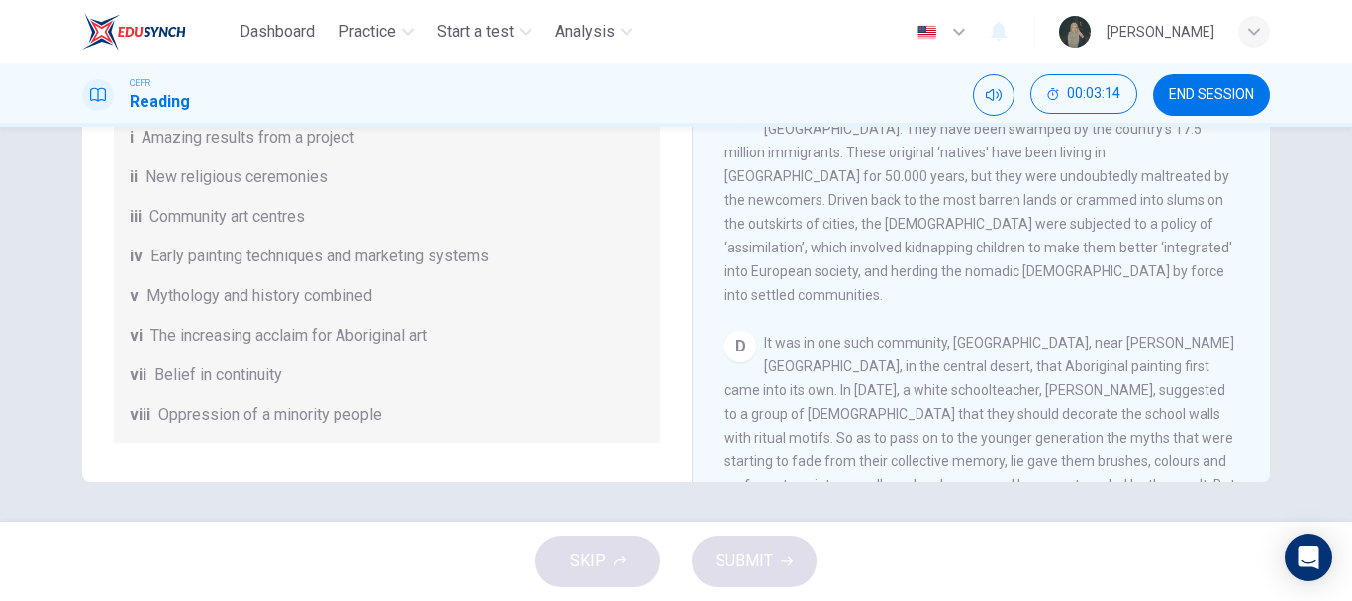
scroll to position [349, 0]
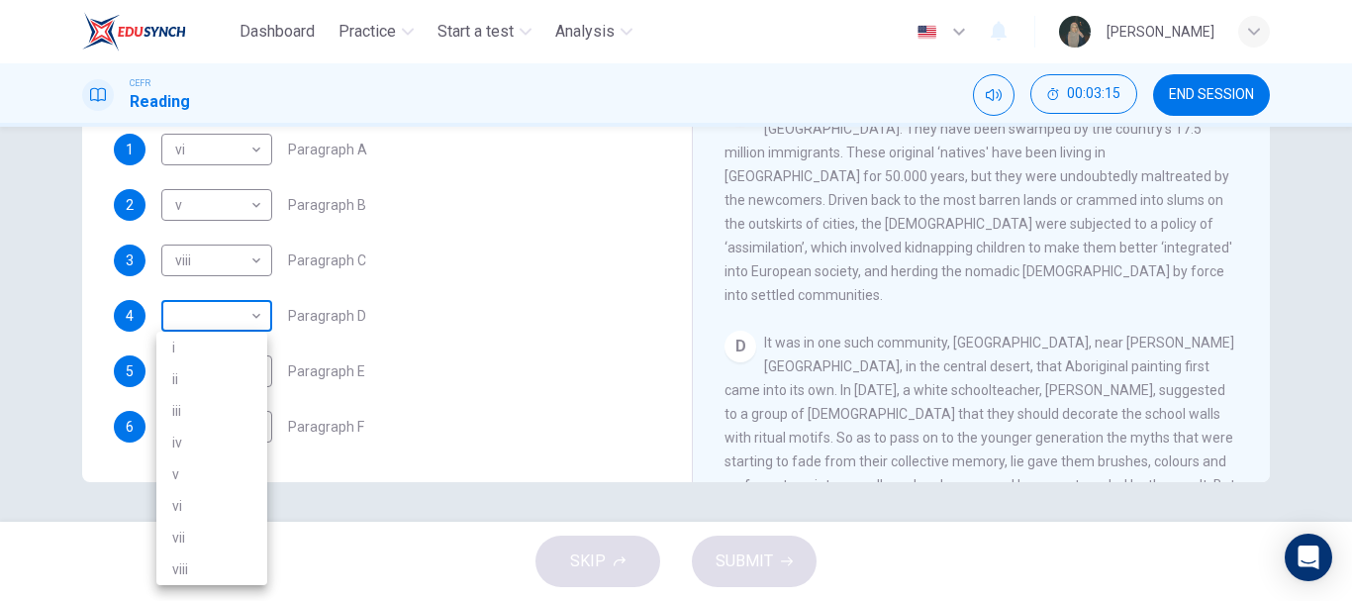
click at [241, 309] on body "Dashboard Practice Start a test Analysis English en ​ NURFARISHA BALQIS BINTI M…" at bounding box center [676, 300] width 1352 height 601
click at [211, 529] on li "vii" at bounding box center [211, 538] width 111 height 32
type input "vii"
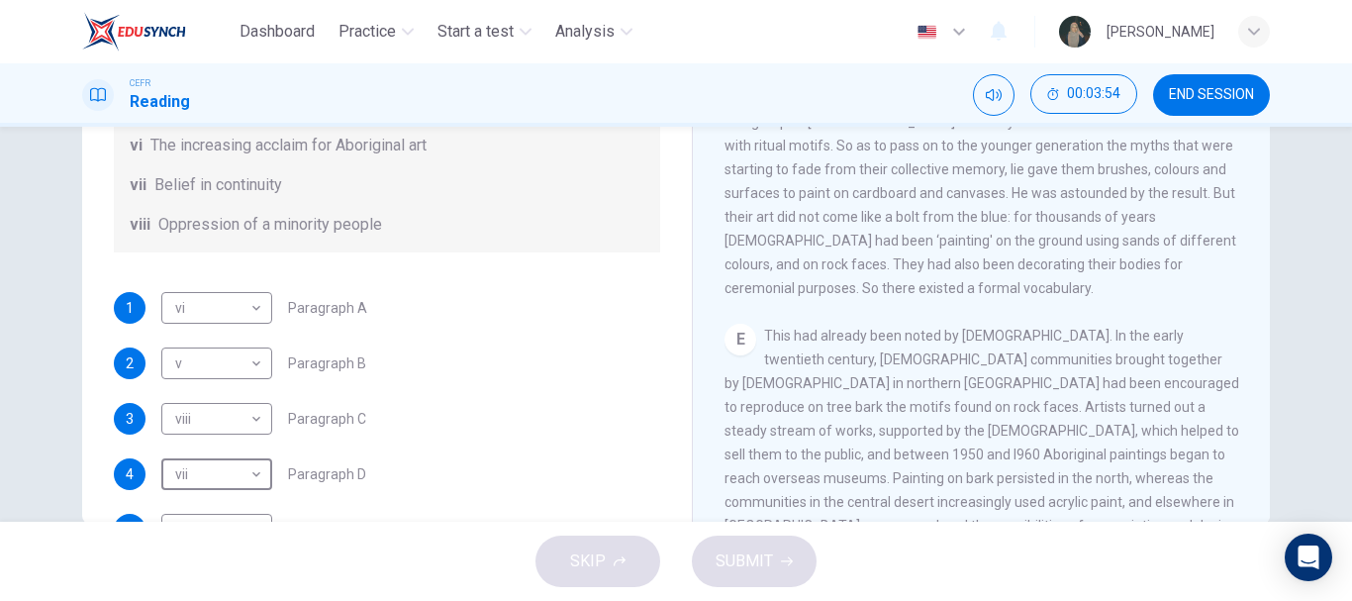
scroll to position [320, 0]
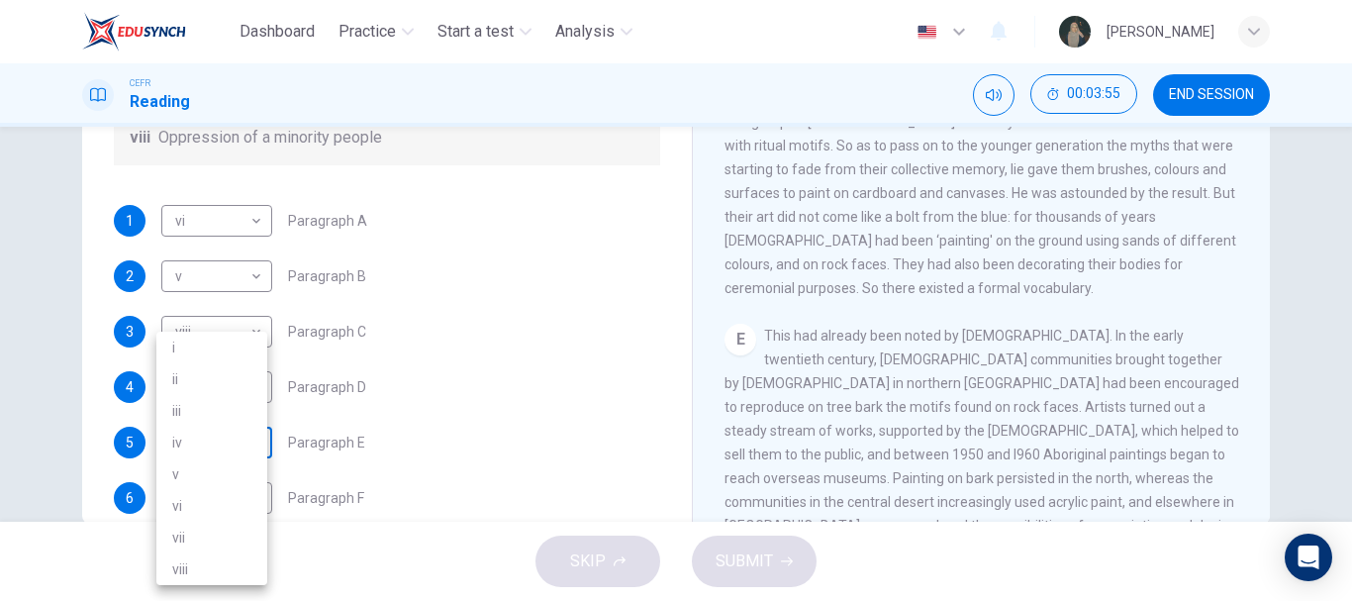
click at [255, 453] on body "Dashboard Practice Start a test Analysis English en ​ NURFARISHA BALQIS BINTI M…" at bounding box center [676, 300] width 1352 height 601
click at [202, 391] on li "ii" at bounding box center [211, 379] width 111 height 32
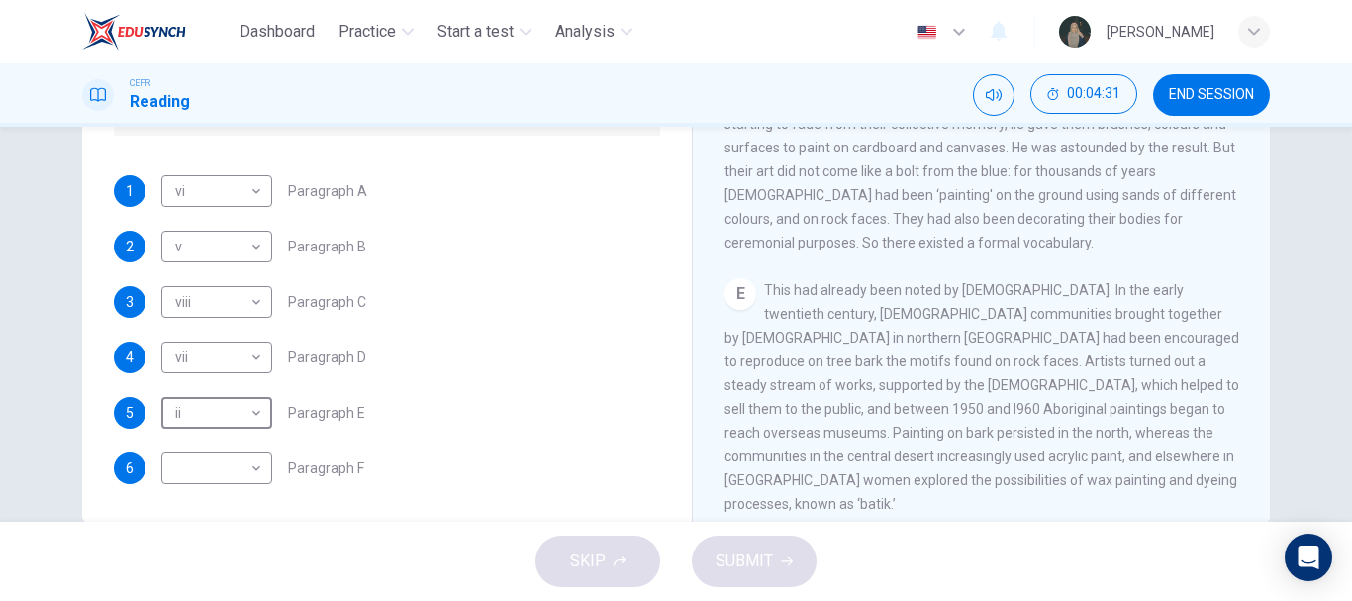
scroll to position [372, 0]
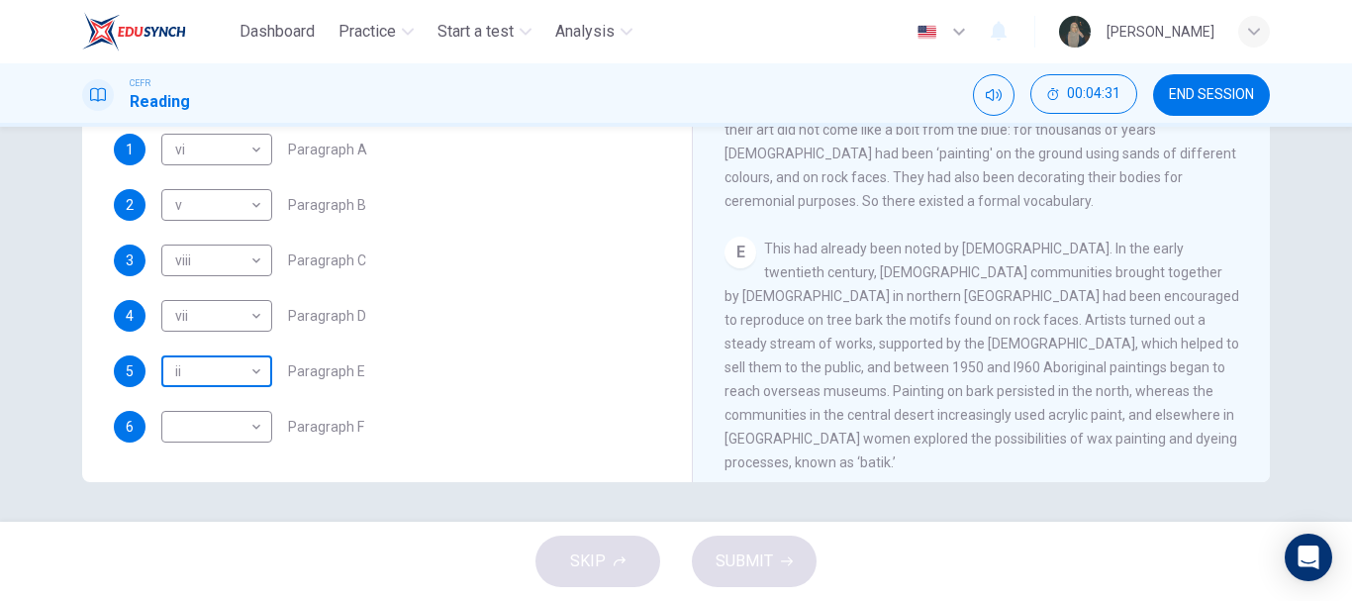
click at [233, 370] on body "Dashboard Practice Start a test Analysis English en ​ NURFARISHA BALQIS BINTI M…" at bounding box center [676, 300] width 1352 height 601
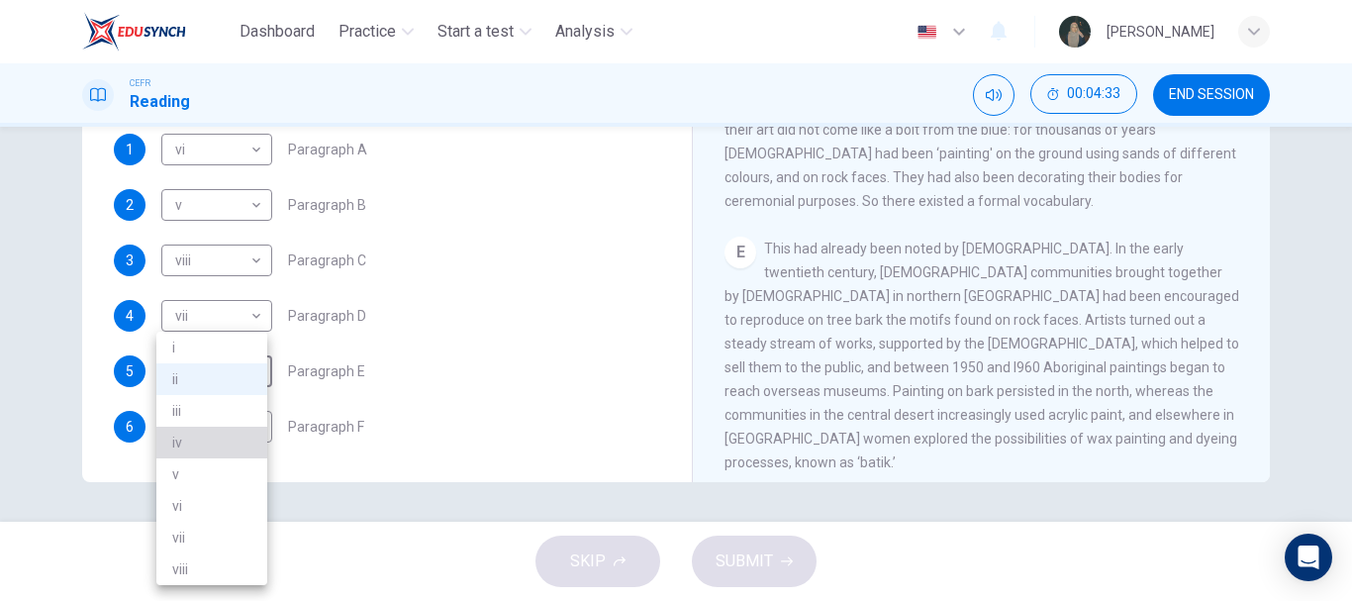
click at [209, 454] on li "iv" at bounding box center [211, 443] width 111 height 32
type input "iv"
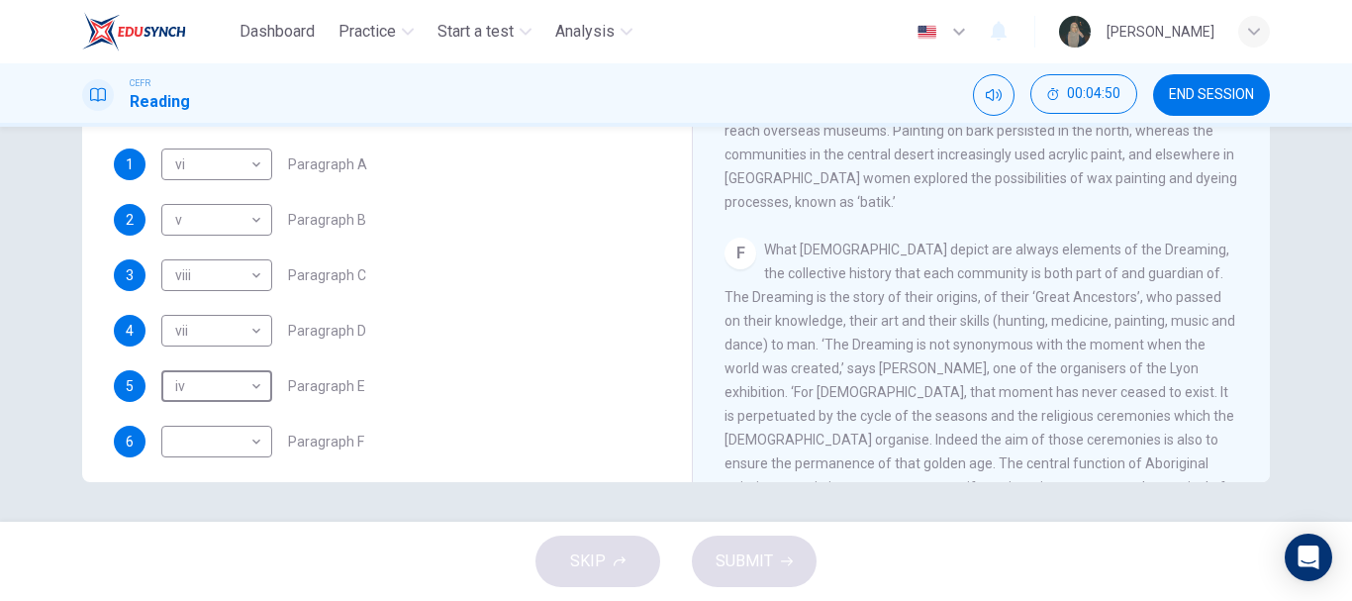
scroll to position [338, 0]
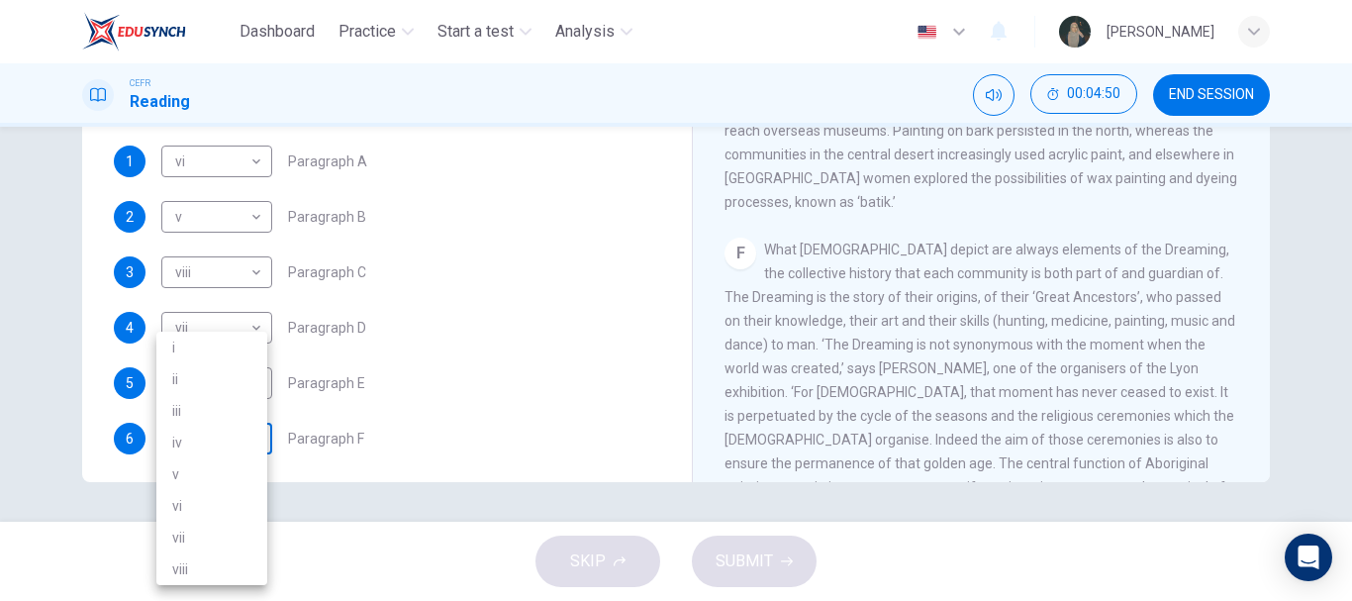
click at [232, 438] on body "Dashboard Practice Start a test Analysis English en ​ NURFARISHA BALQIS BINTI M…" at bounding box center [676, 300] width 1352 height 601
click at [203, 393] on li "ii" at bounding box center [211, 379] width 111 height 32
type input "ii"
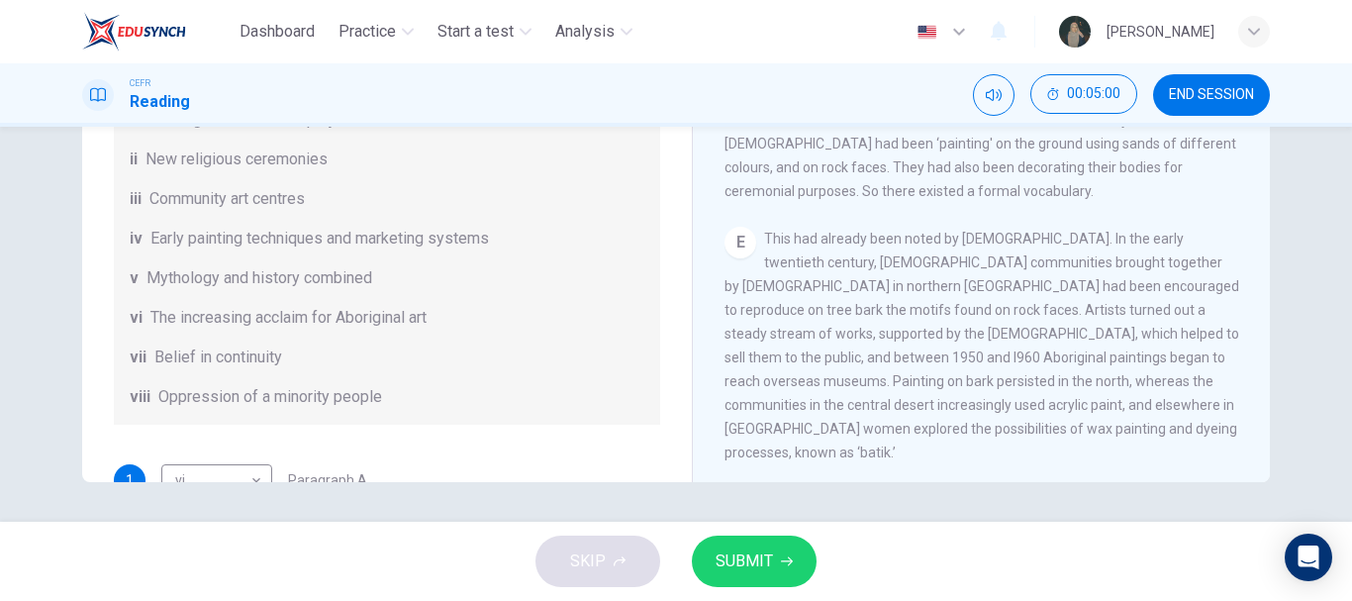
scroll to position [19, 0]
click at [283, 253] on div "List of Headings i Amazing results from a project ii New religious ceremonies i…" at bounding box center [387, 238] width 546 height 372
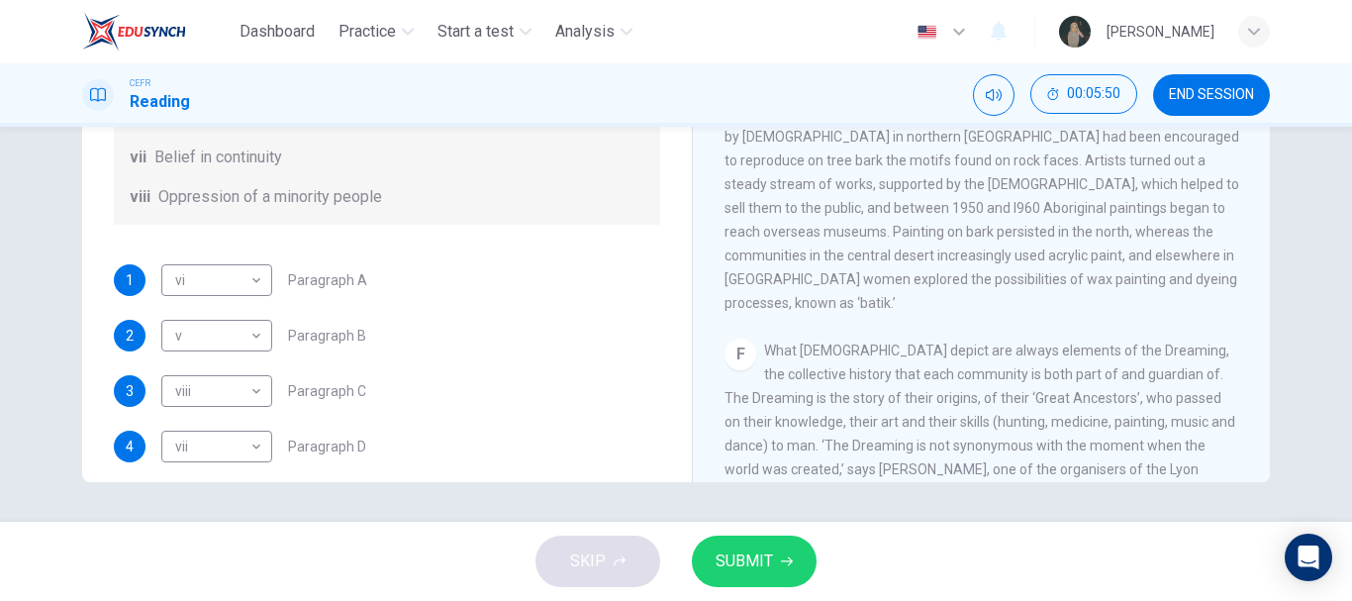
scroll to position [218, 0]
click at [1000, 80] on button "Mute" at bounding box center [994, 95] width 42 height 42
click at [754, 550] on span "SUBMIT" at bounding box center [744, 561] width 57 height 28
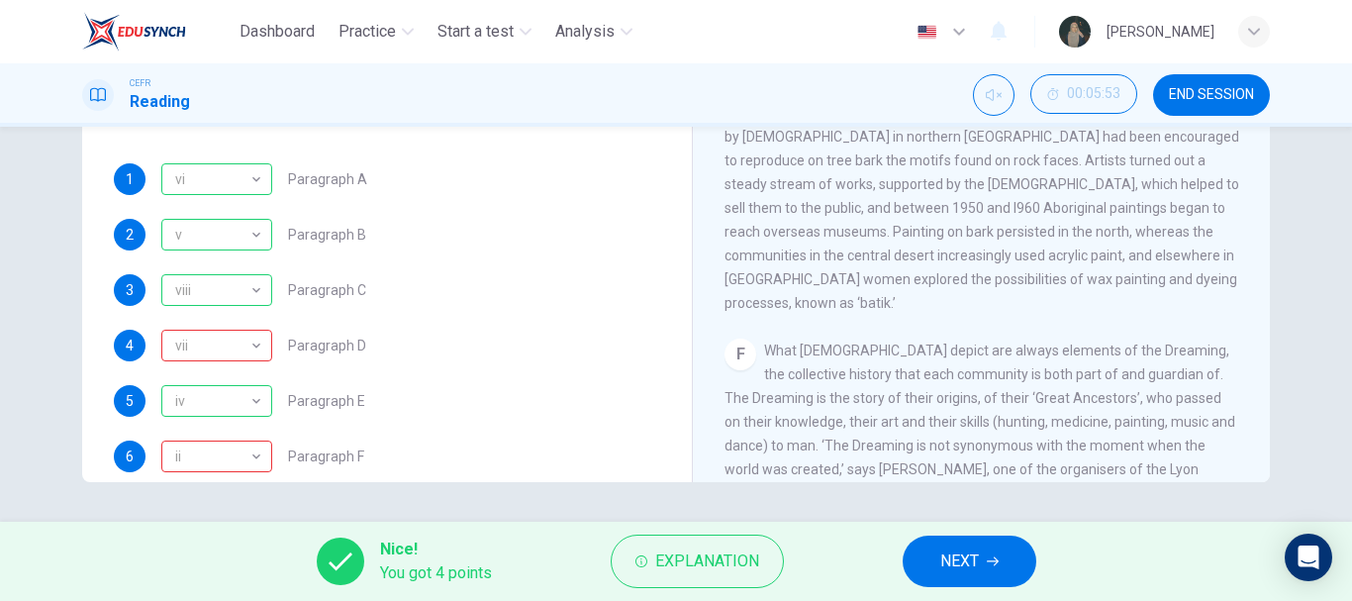
scroll to position [349, 0]
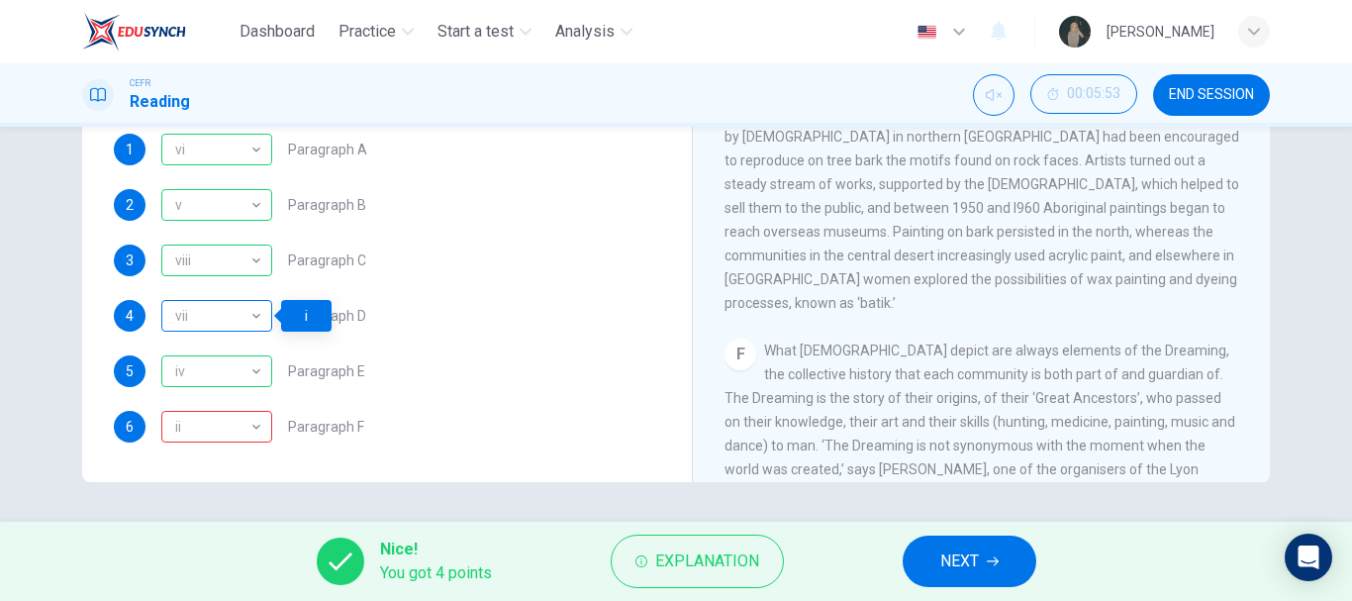
click at [217, 310] on div "vii" at bounding box center [213, 316] width 104 height 56
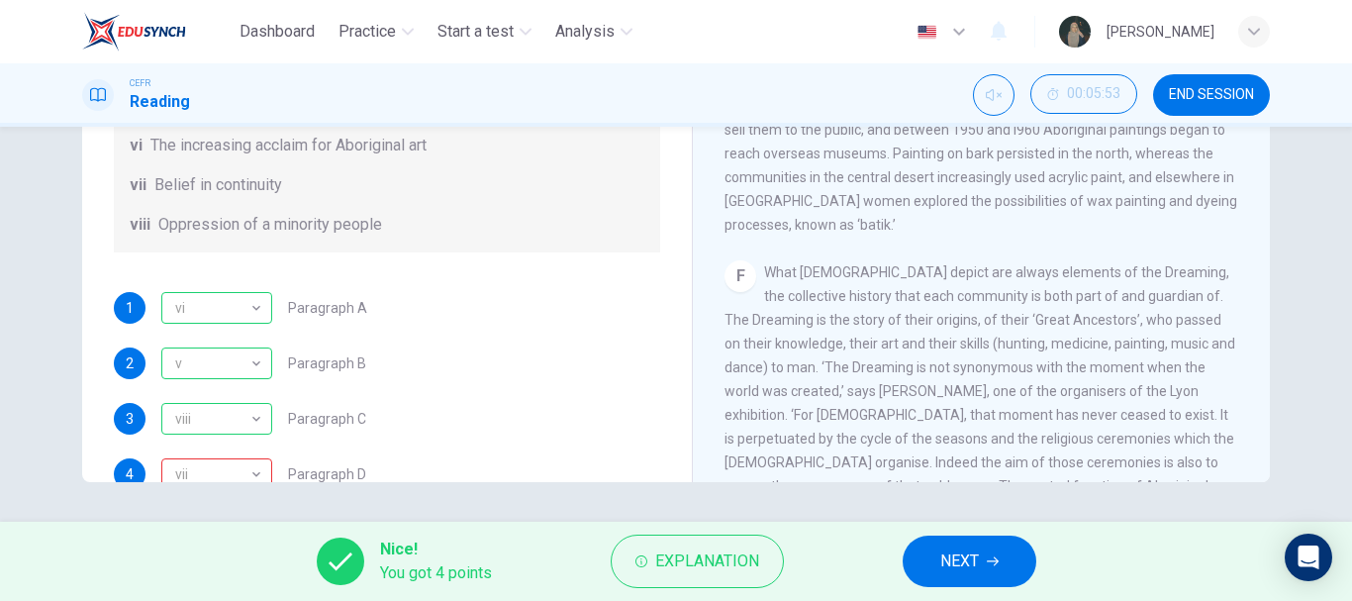
scroll to position [0, 0]
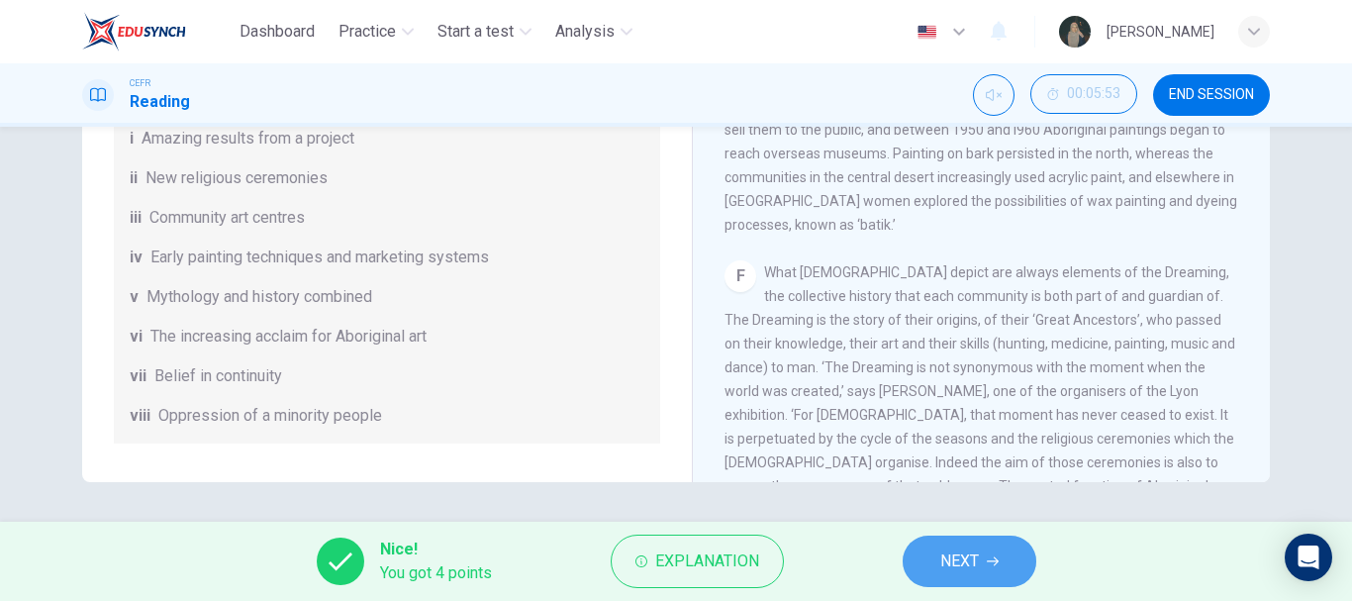
click at [943, 559] on span "NEXT" at bounding box center [959, 561] width 39 height 28
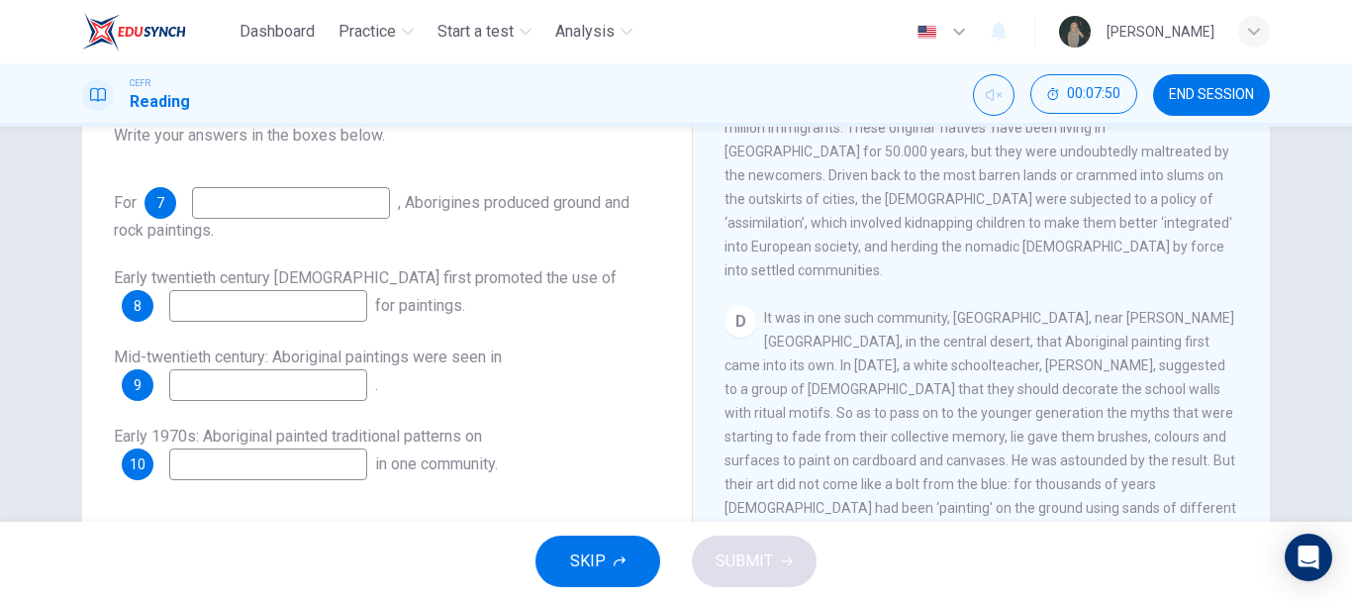
scroll to position [821, 0]
click at [345, 210] on input at bounding box center [291, 203] width 198 height 32
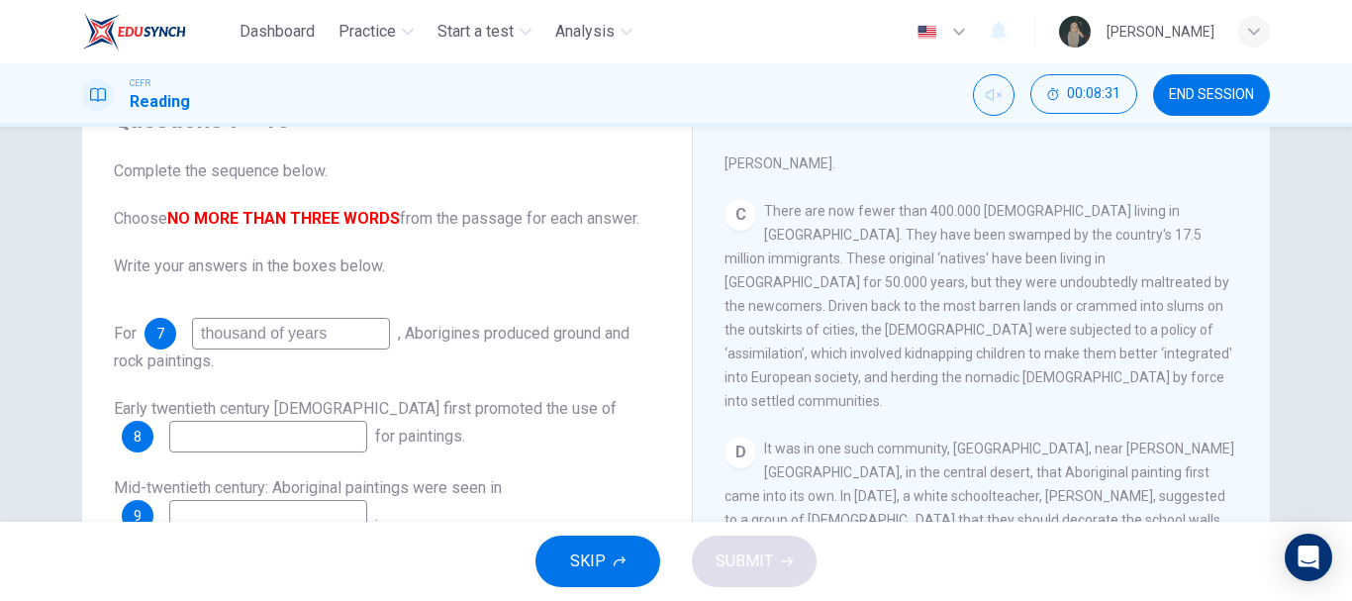
scroll to position [100, 0]
drag, startPoint x: 344, startPoint y: 336, endPoint x: 147, endPoint y: 371, distance: 200.2
click at [147, 371] on div "For 7 thousand of years , Aborigines produced ground and rock paintings." at bounding box center [387, 347] width 546 height 55
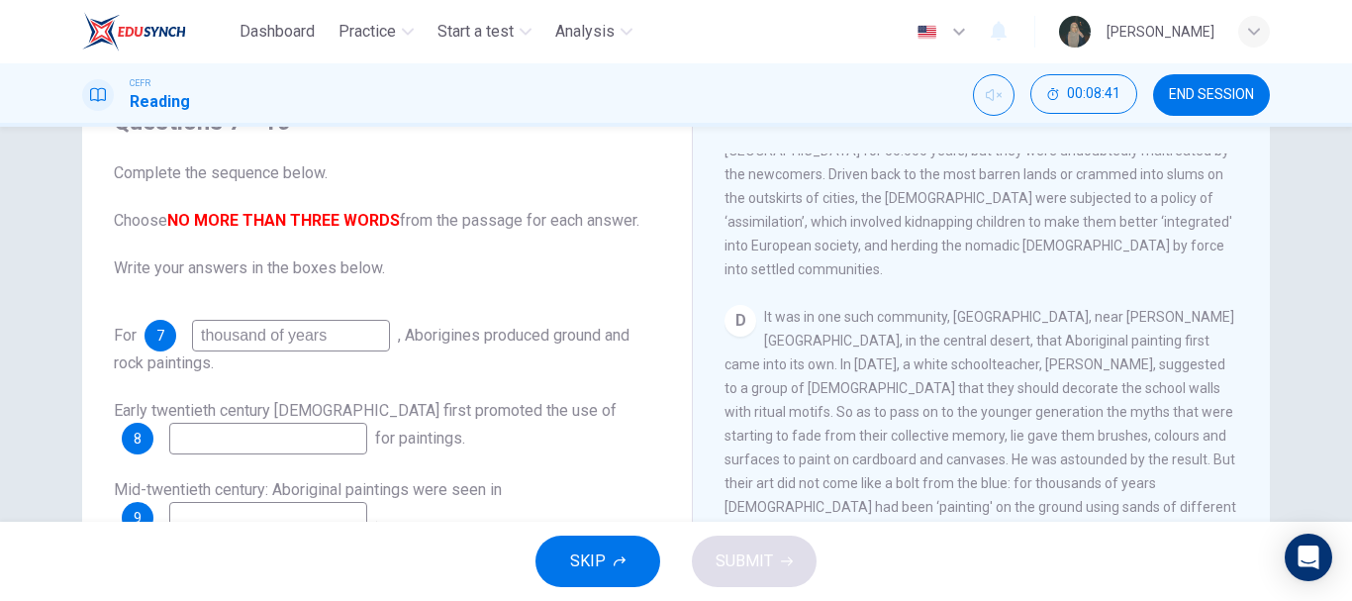
scroll to position [953, 0]
click at [256, 332] on input "thousand of years" at bounding box center [291, 336] width 198 height 32
click at [264, 337] on input "thousand of years" at bounding box center [291, 336] width 198 height 32
type input "thousands of years"
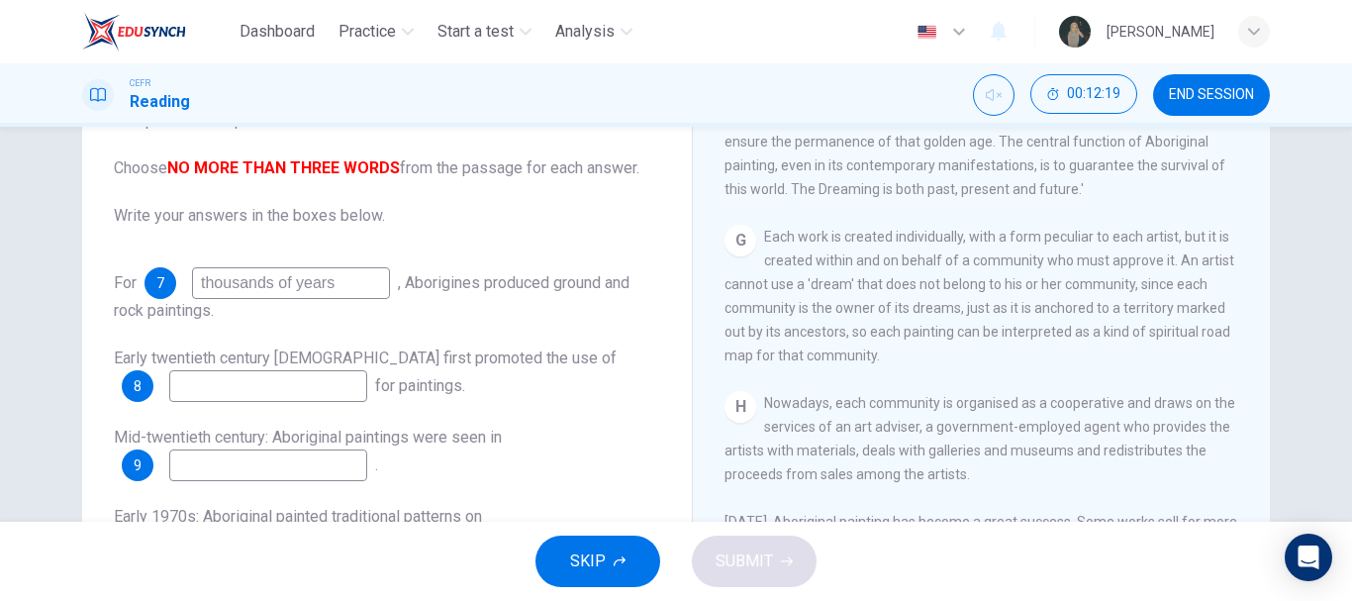
scroll to position [157, 0]
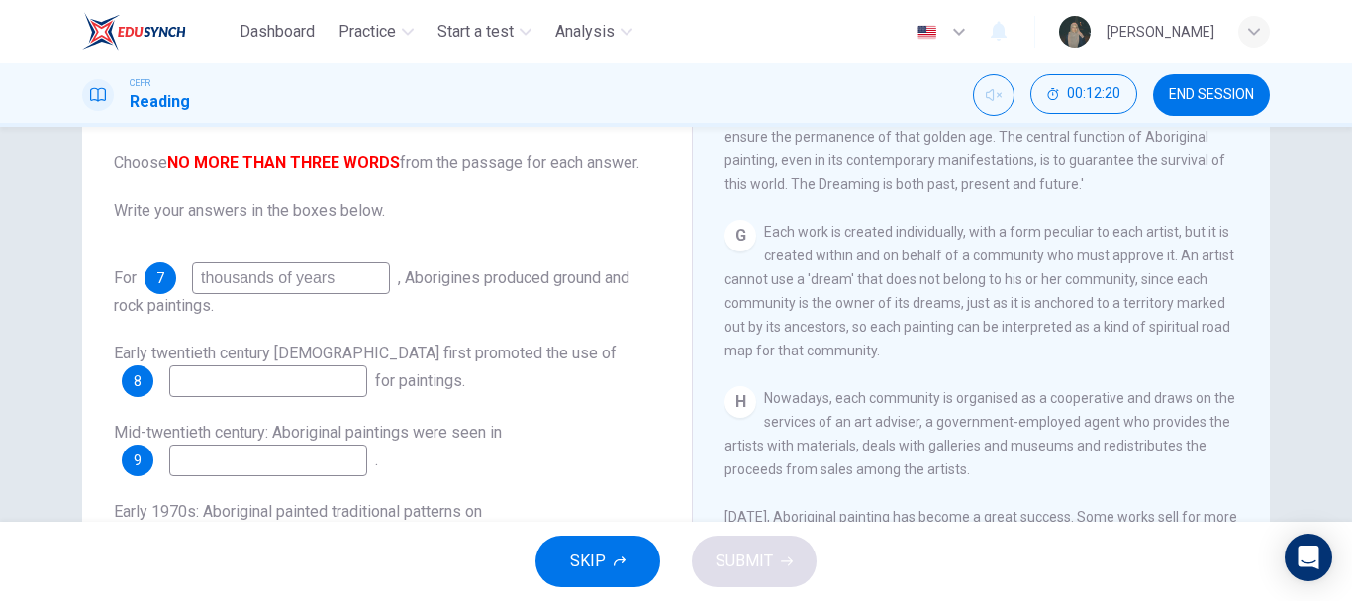
click at [262, 382] on input at bounding box center [268, 381] width 198 height 32
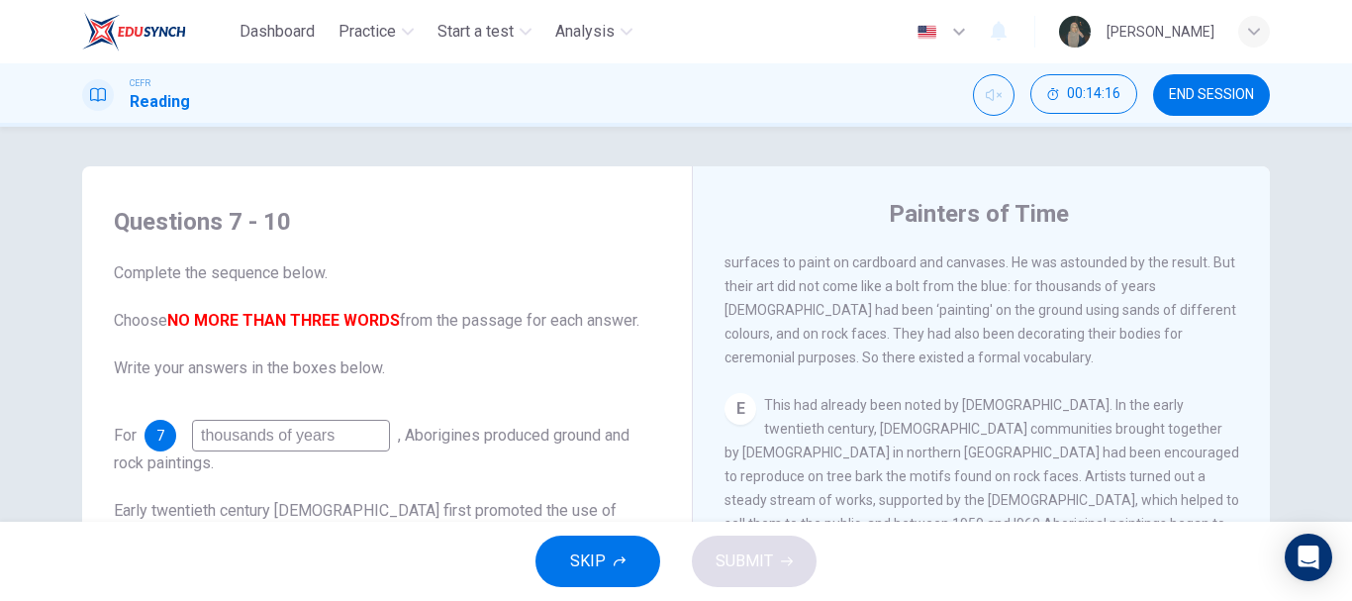
scroll to position [161, 0]
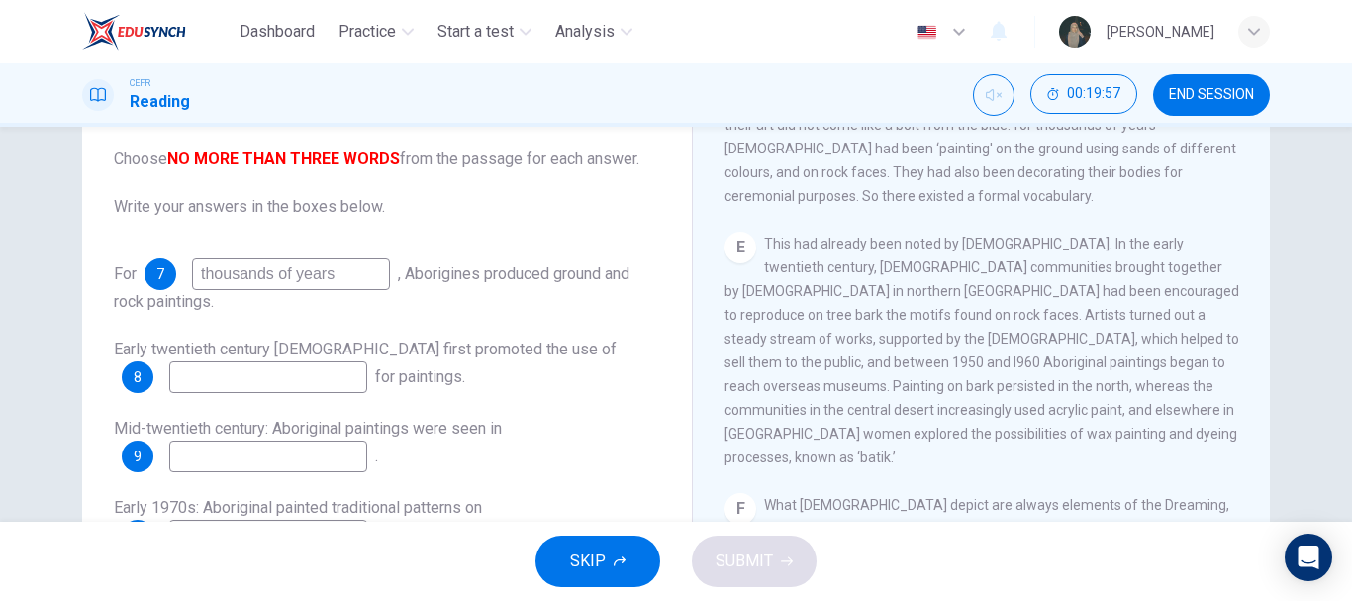
click at [344, 397] on div "For 7 thousands of years , Aborigines produced ground and rock paintings. Early…" at bounding box center [387, 404] width 546 height 293
click at [276, 372] on input at bounding box center [268, 377] width 198 height 32
type input "acrylic paint"
click at [259, 447] on input at bounding box center [268, 456] width 198 height 32
type input "t"
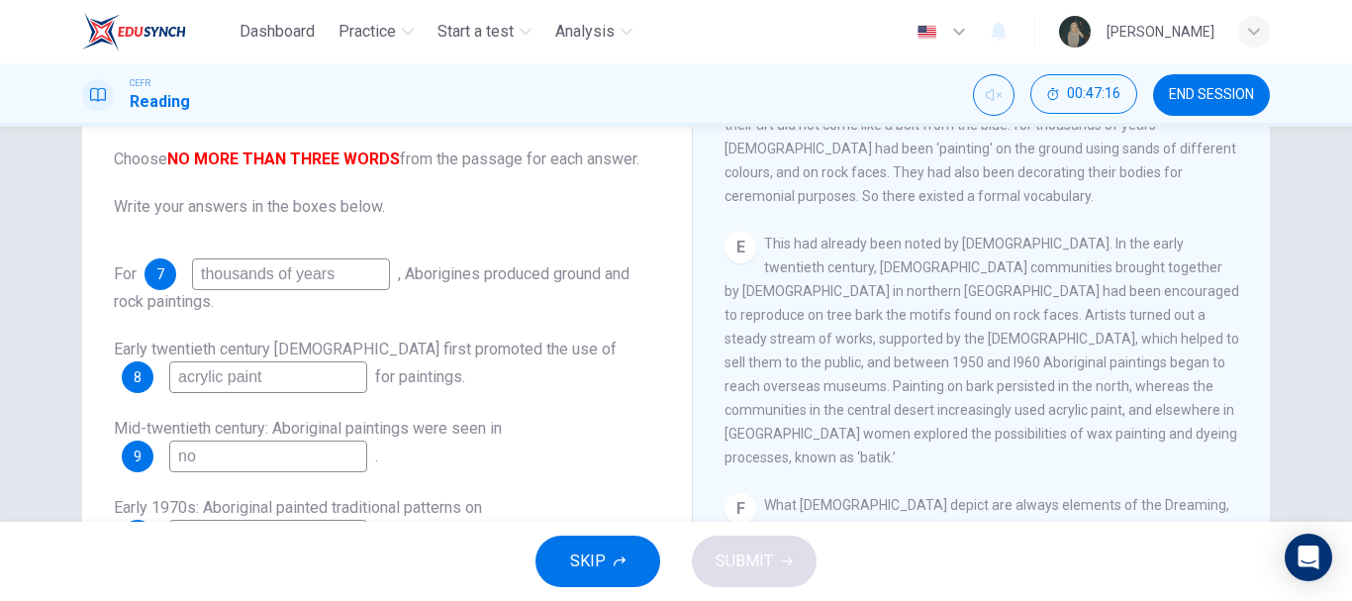
type input "n"
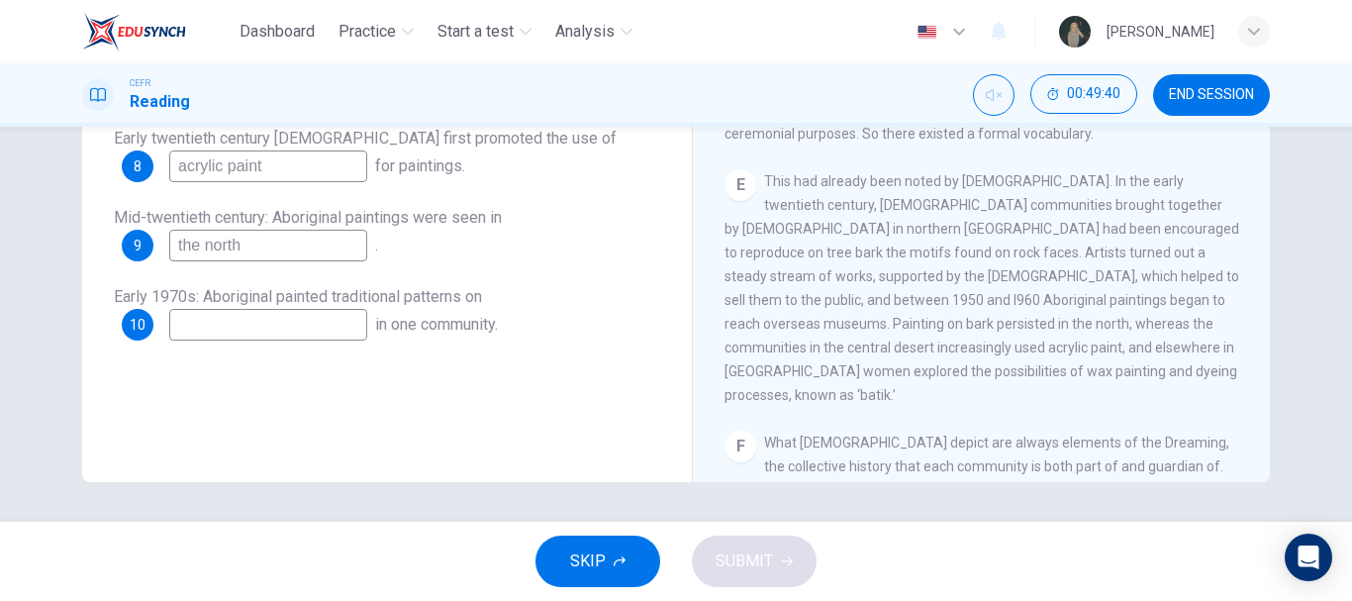
scroll to position [1102, 0]
type input "the north"
click at [340, 314] on input at bounding box center [268, 325] width 198 height 32
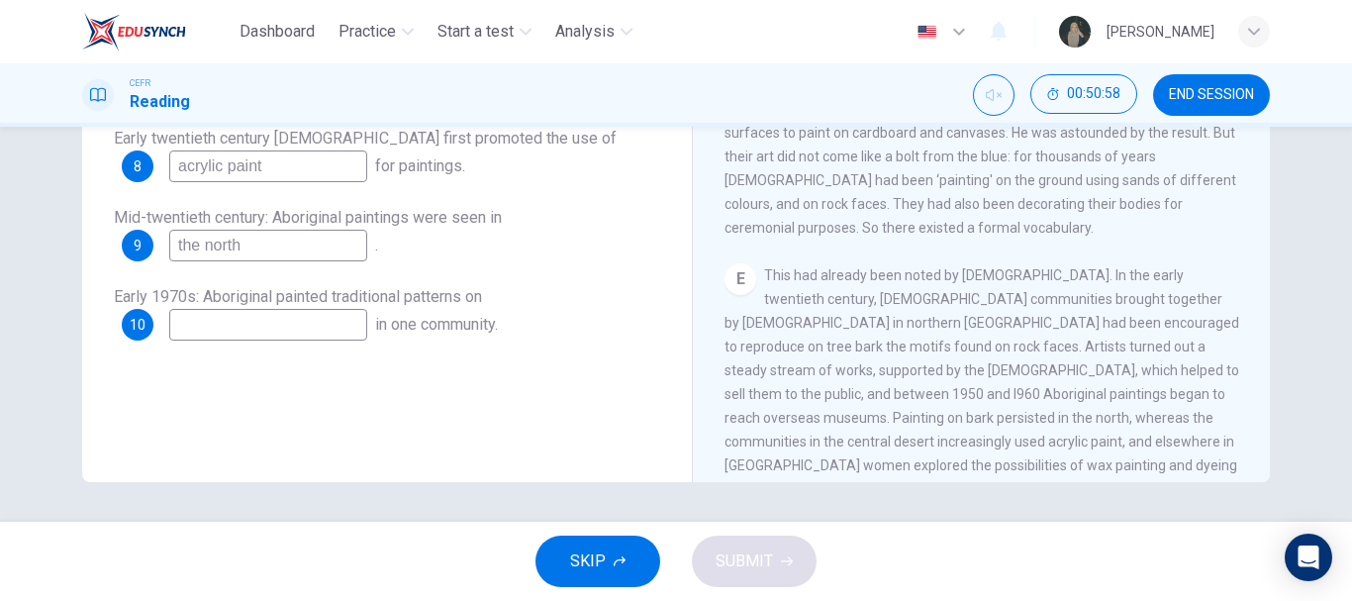
scroll to position [1005, 0]
type input "batik"
click at [791, 550] on button "SUBMIT" at bounding box center [754, 560] width 125 height 51
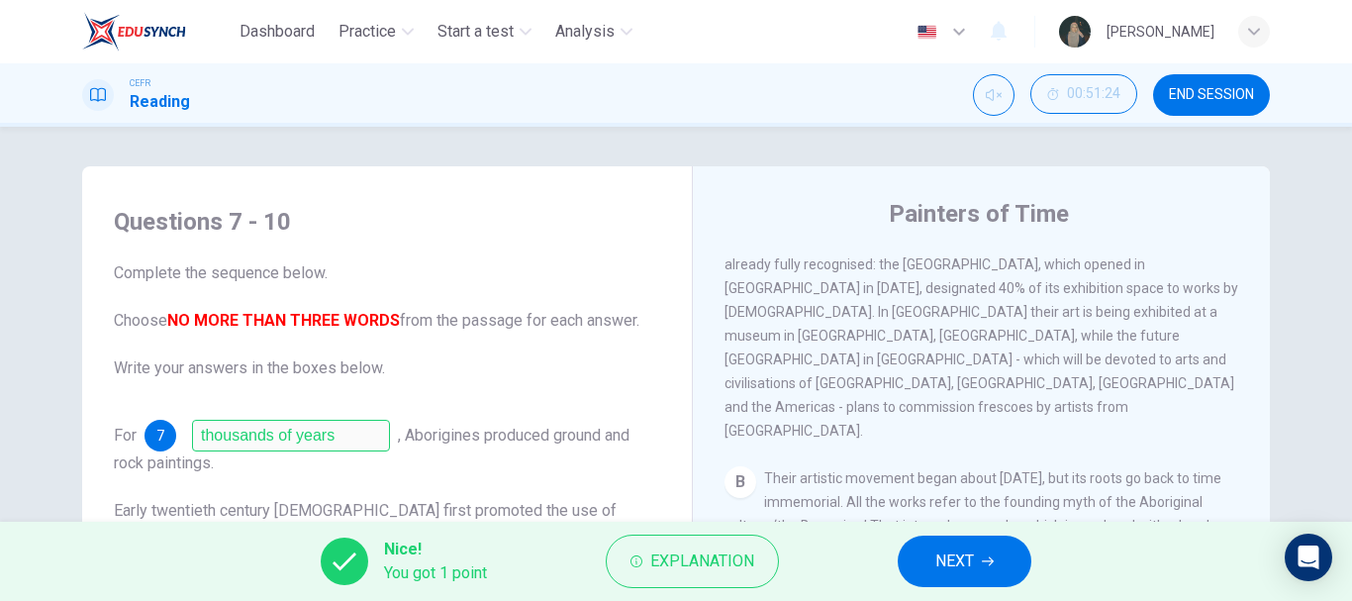
scroll to position [445, 0]
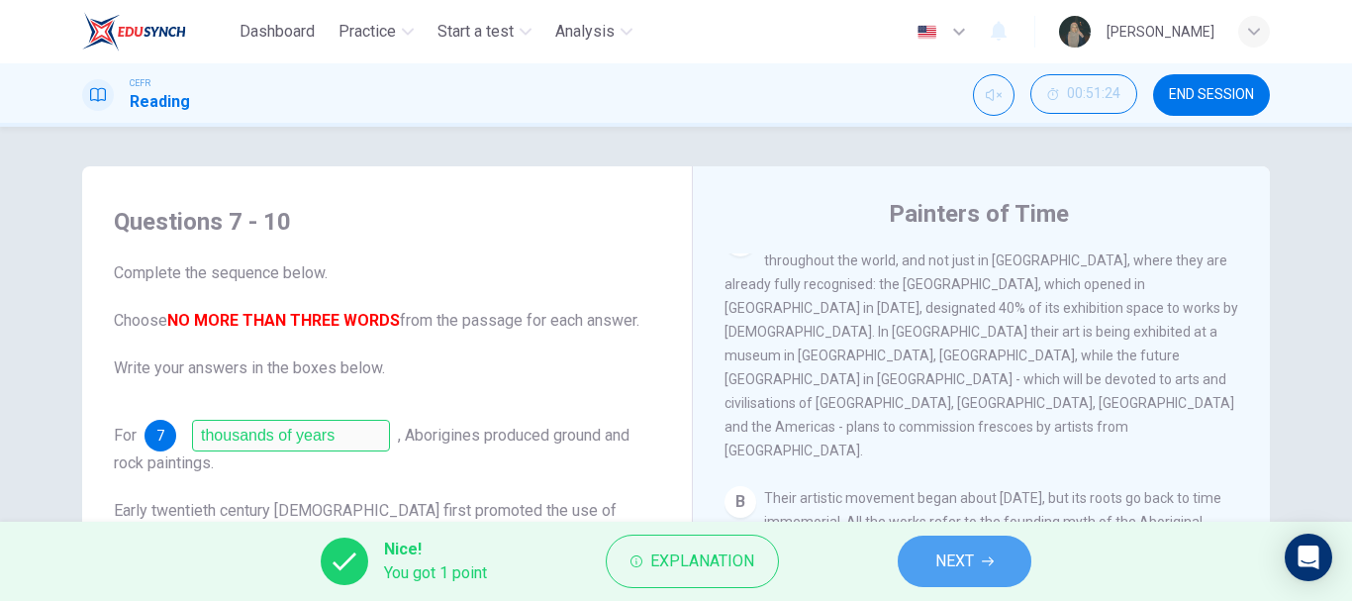
click at [983, 562] on button "NEXT" at bounding box center [965, 560] width 134 height 51
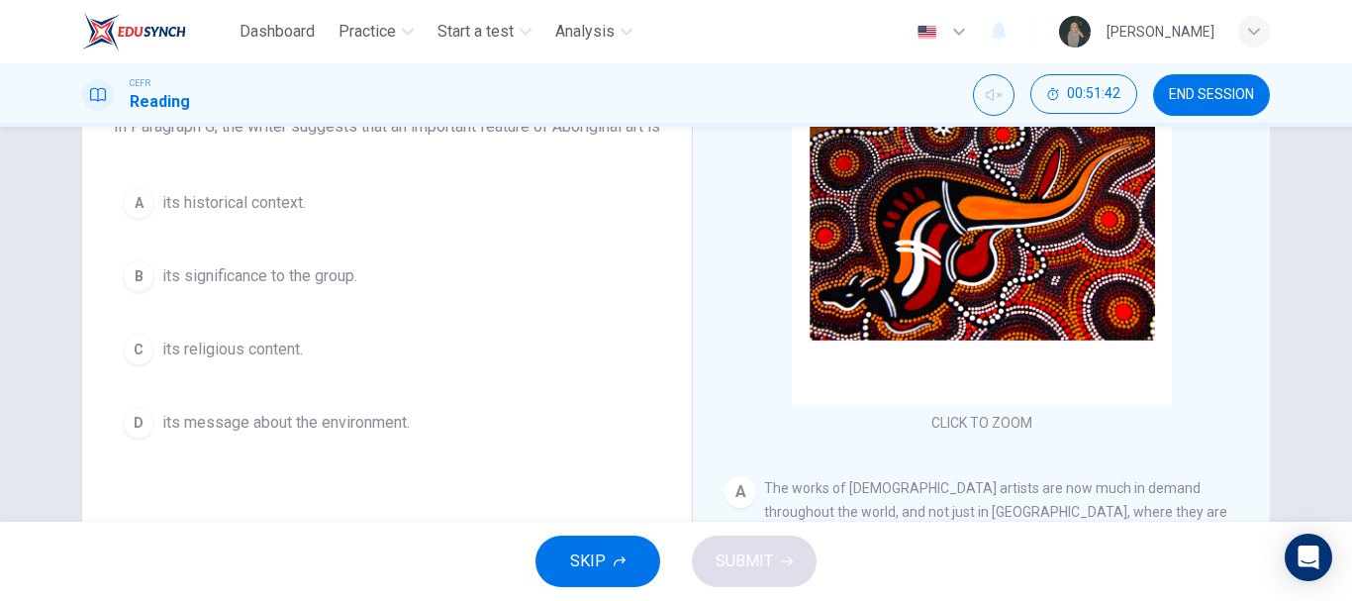
scroll to position [0, 0]
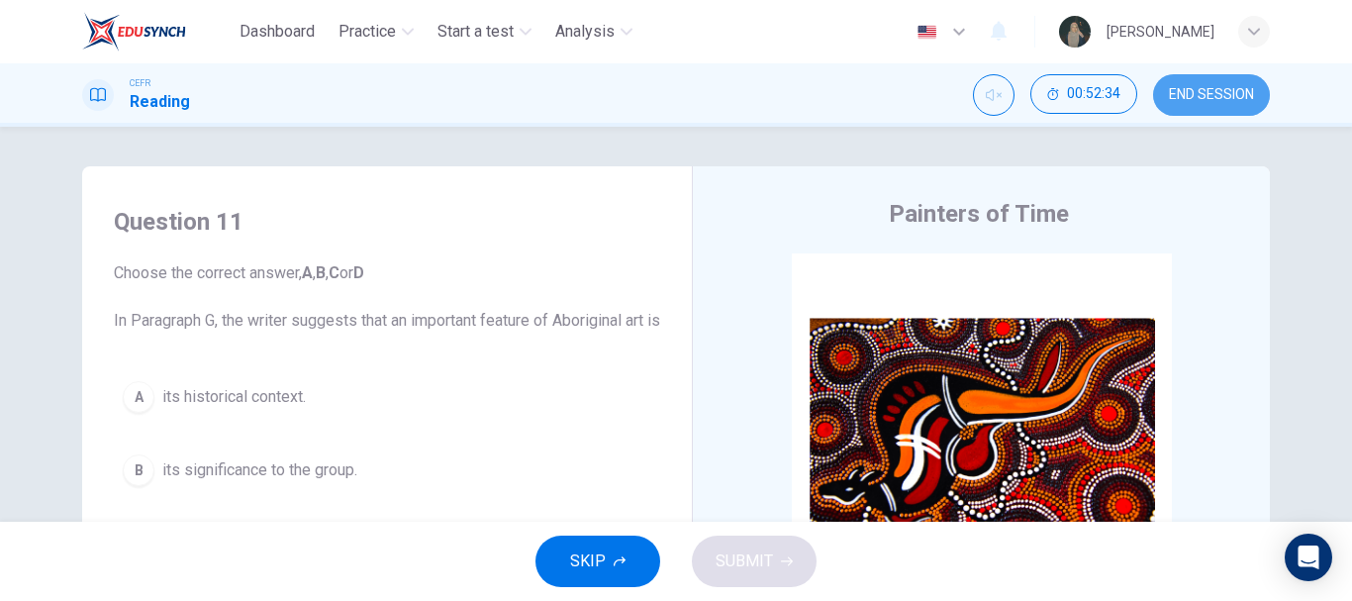
click at [1243, 85] on button "END SESSION" at bounding box center [1211, 95] width 117 height 42
